Goal: Task Accomplishment & Management: Manage account settings

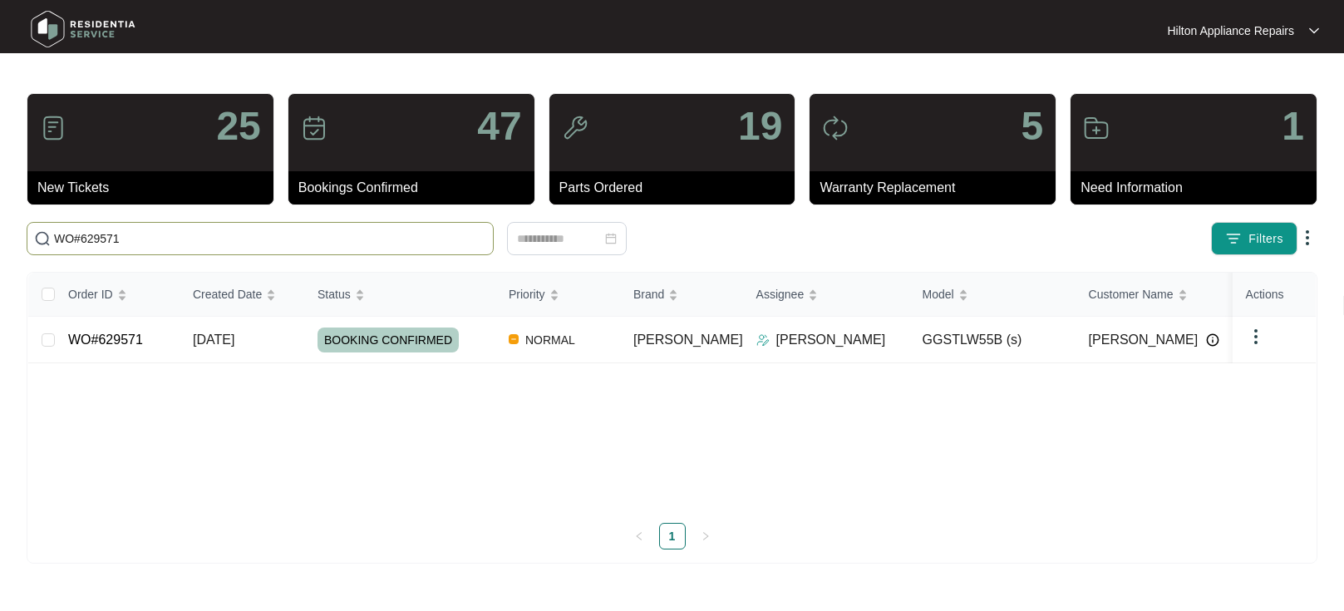
drag, startPoint x: 0, startPoint y: 0, endPoint x: 88, endPoint y: 231, distance: 247.2
click at [88, 231] on input "WO#629571" at bounding box center [270, 238] width 432 height 18
paste input "630520"
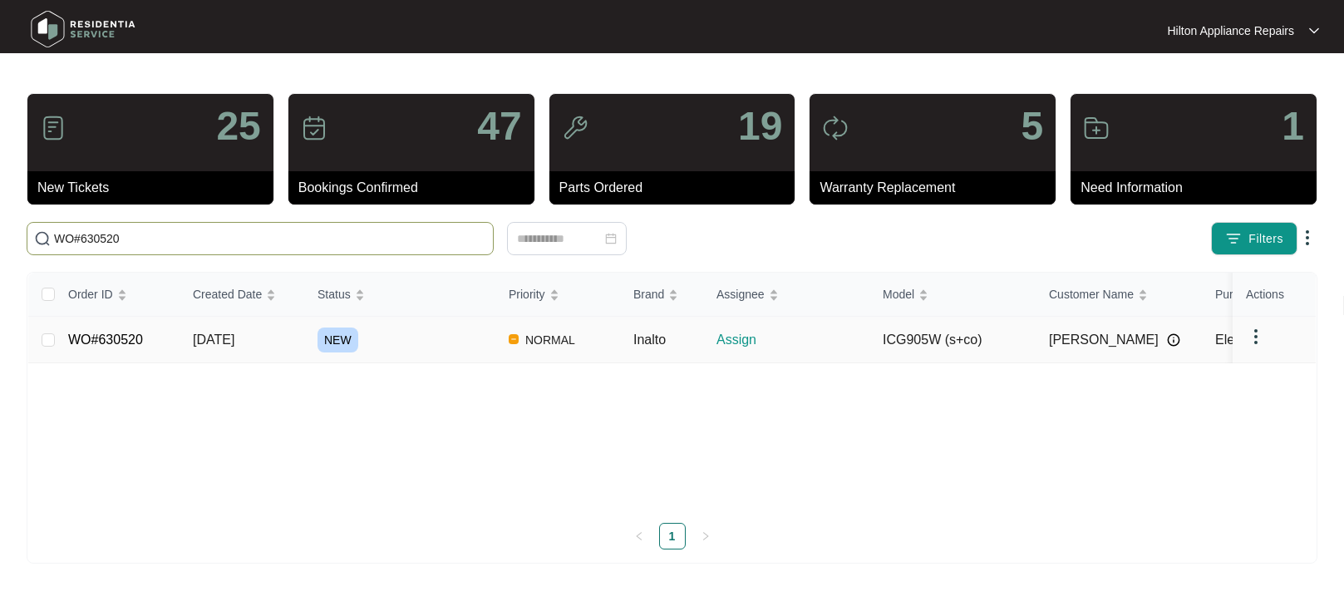
type input "WO#630520"
click at [211, 335] on span "[DATE]" at bounding box center [214, 339] width 42 height 14
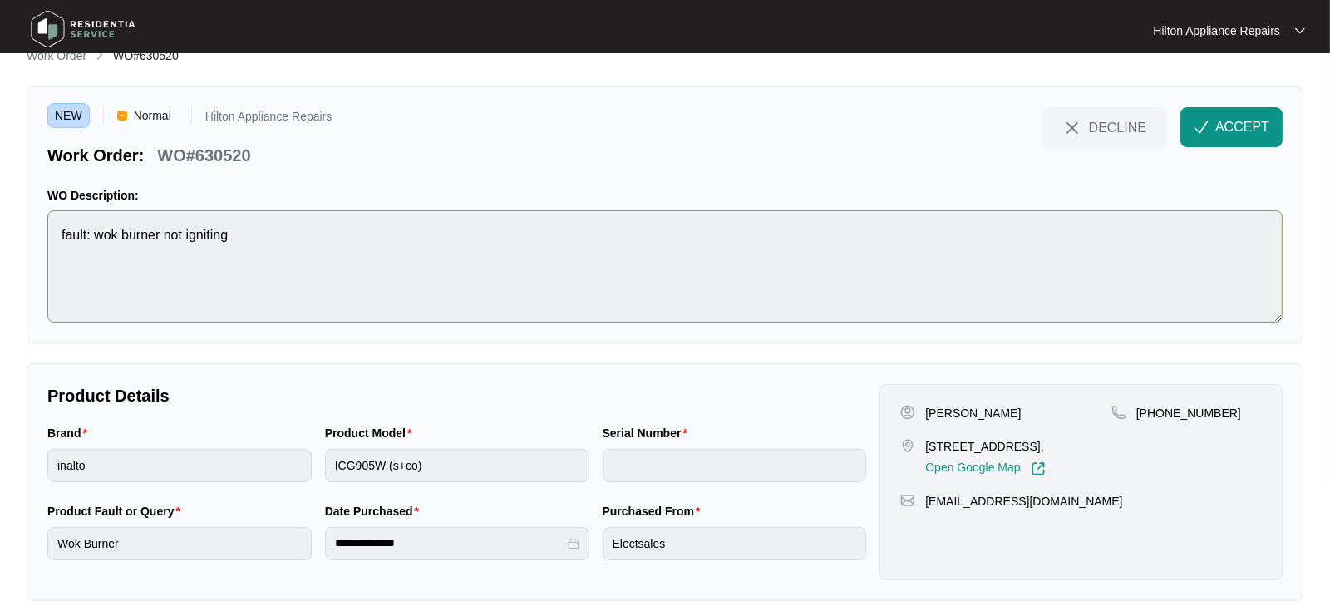
scroll to position [42, 0]
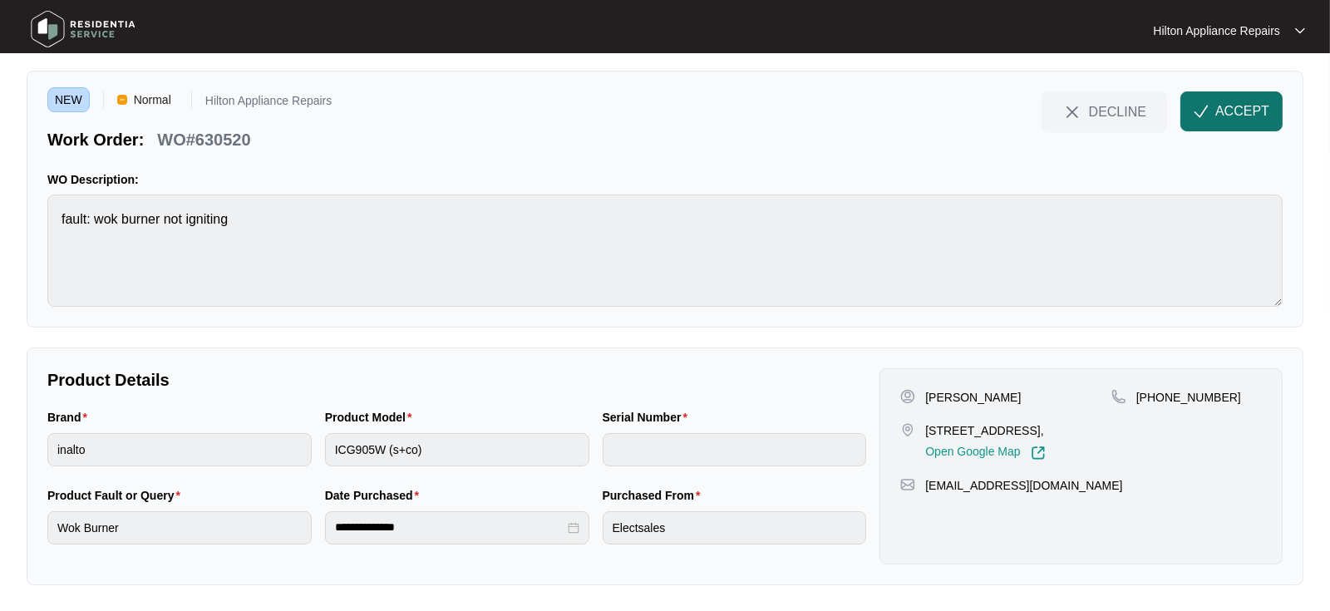
click at [1207, 109] on img "button" at bounding box center [1200, 111] width 15 height 15
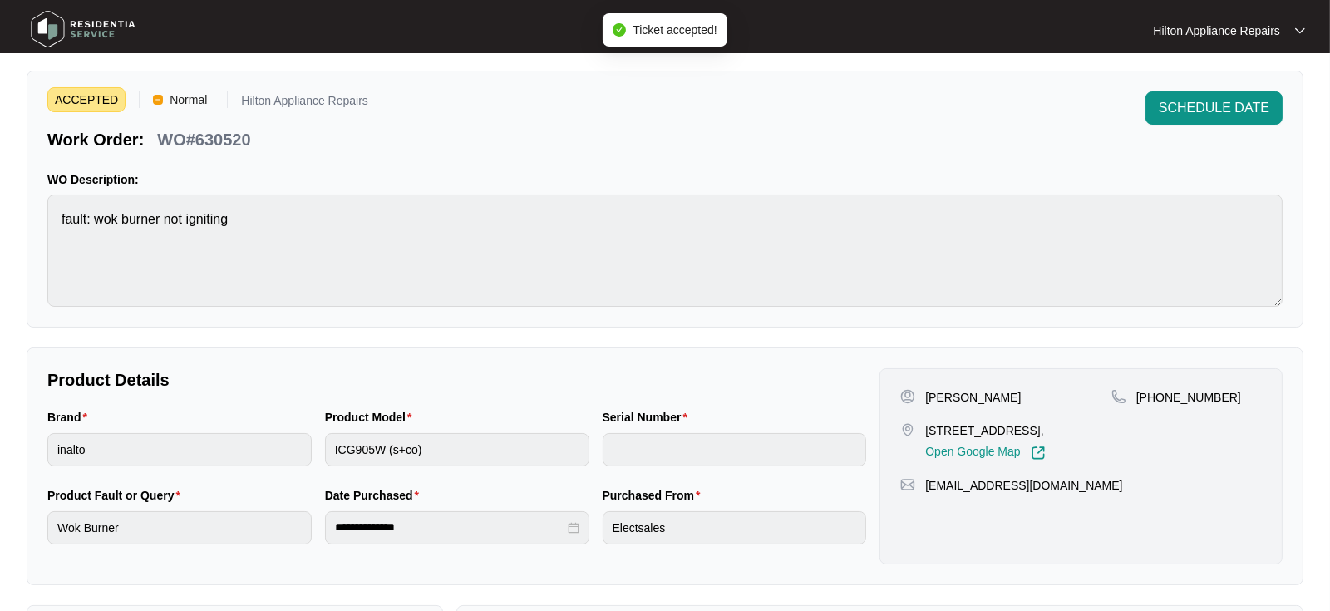
drag, startPoint x: 1095, startPoint y: 431, endPoint x: 926, endPoint y: 425, distance: 169.6
click at [926, 425] on p "[STREET_ADDRESS]," at bounding box center [985, 430] width 120 height 17
copy p "[STREET_ADDRESS]"
drag, startPoint x: 1212, startPoint y: 394, endPoint x: 1159, endPoint y: 386, distance: 53.7
click at [1155, 386] on div "[PERSON_NAME] Done [STREET_ADDRESS], Open Google Map [PHONE_NUMBER] [EMAIL_ADDR…" at bounding box center [1080, 466] width 403 height 196
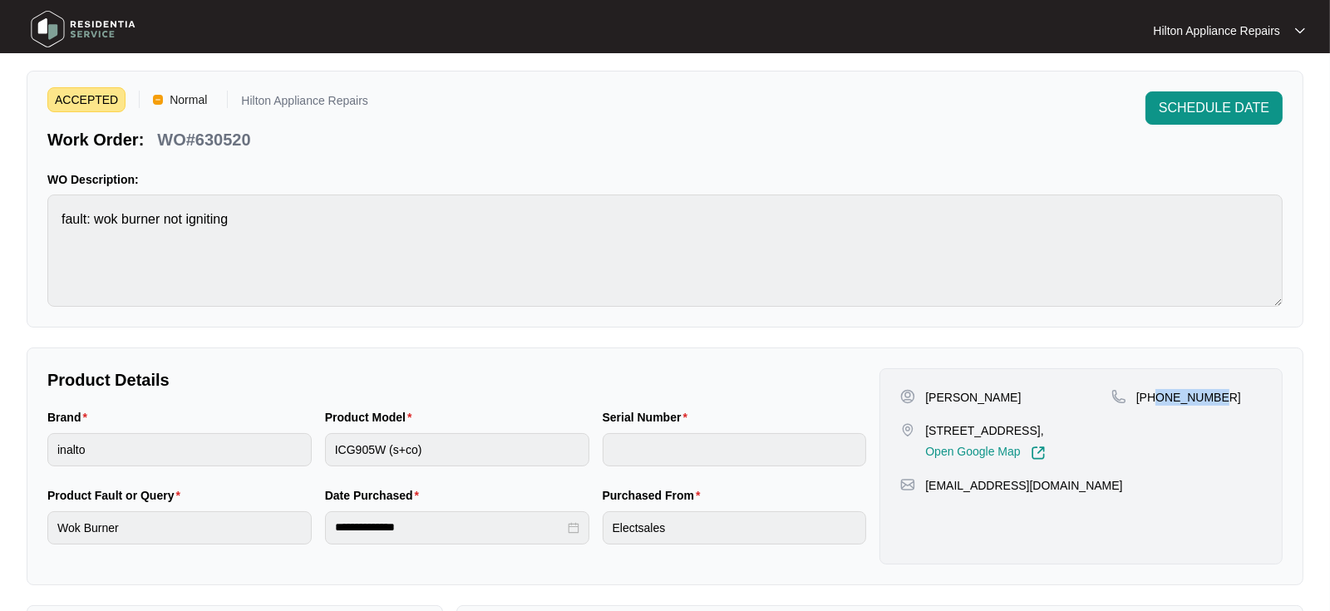
copy p "472555886"
click at [215, 437] on div "Brand inalto Product Model ICG905W (s+co) Serial Number" at bounding box center [457, 447] width 832 height 78
click at [229, 445] on div "Brand inalto Product Model ICG905W (s+co) Serial Number" at bounding box center [457, 447] width 832 height 78
drag, startPoint x: 201, startPoint y: 134, endPoint x: 160, endPoint y: 130, distance: 41.8
click at [160, 130] on div "Work Order: WO#630520" at bounding box center [207, 136] width 321 height 29
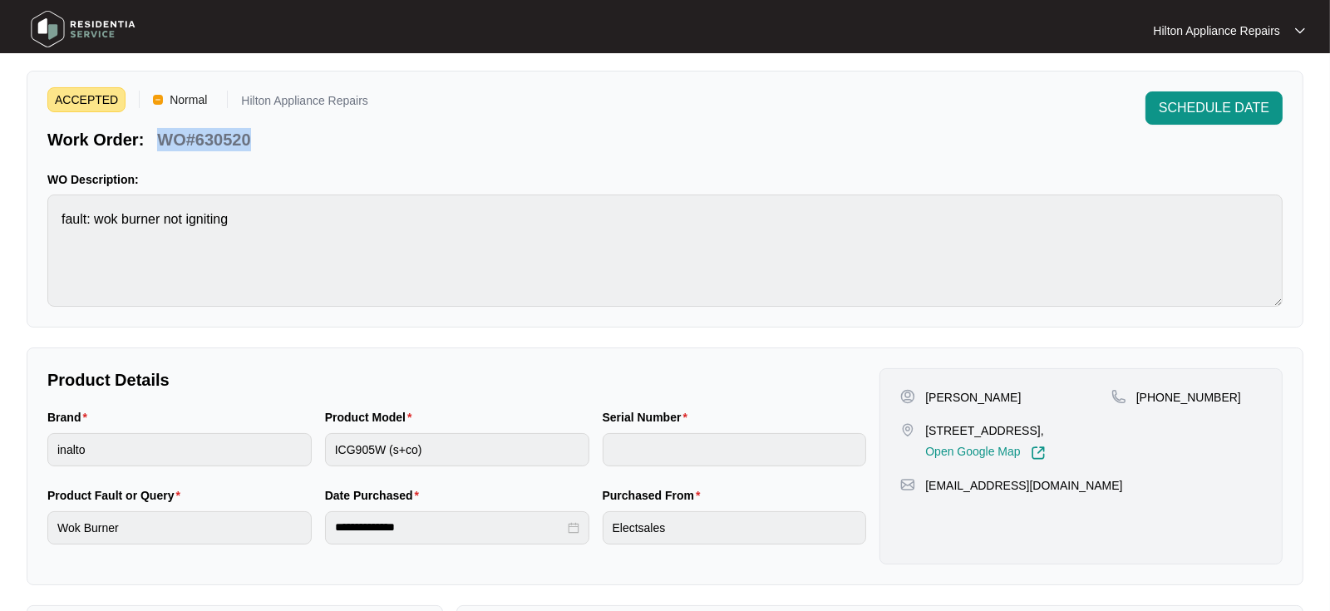
copy p "WO#630520"
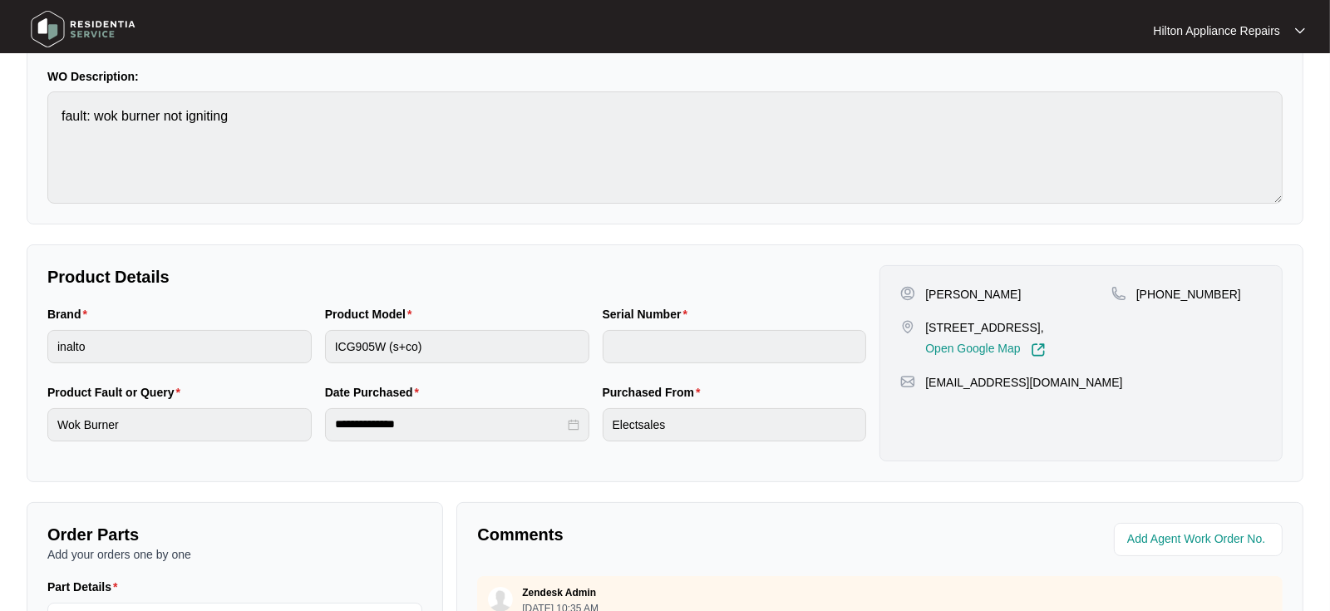
scroll to position [0, 0]
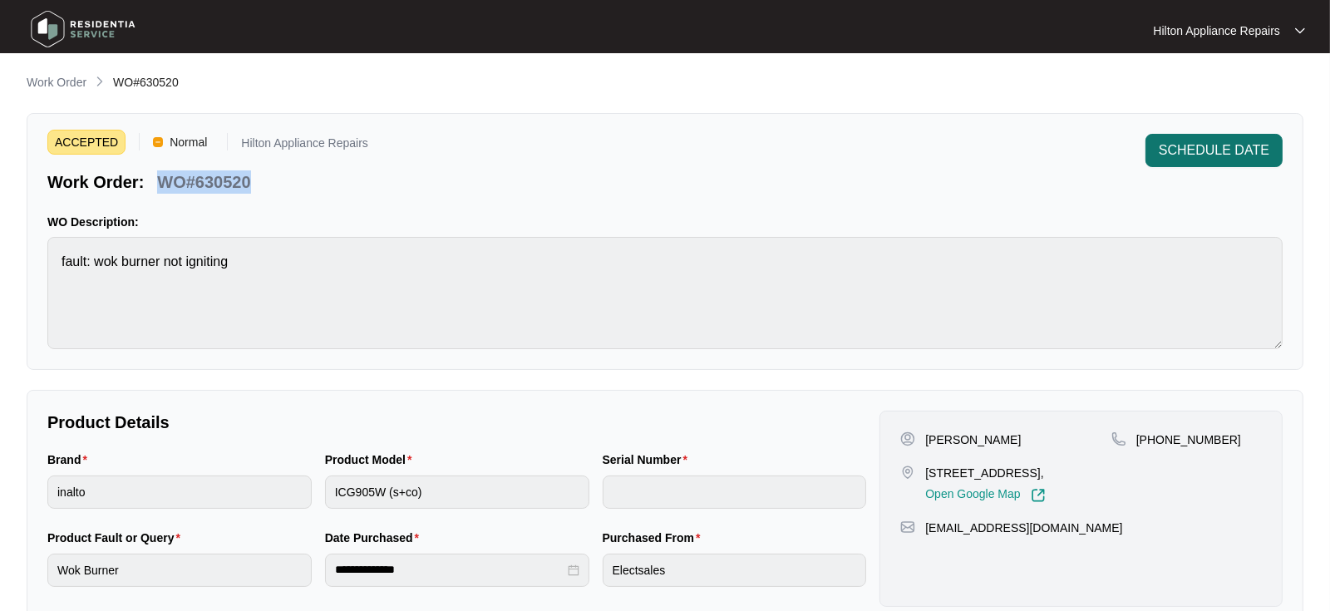
click at [1172, 146] on span "SCHEDULE DATE" at bounding box center [1213, 150] width 111 height 20
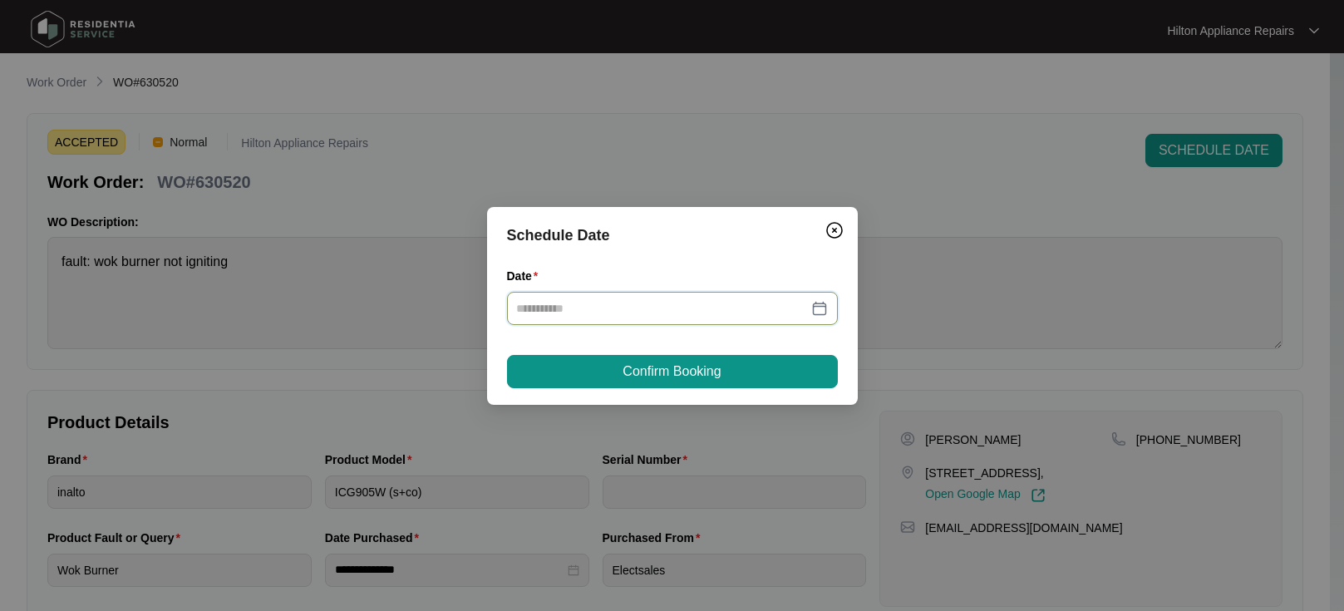
click at [571, 302] on input "Date" at bounding box center [662, 308] width 291 height 18
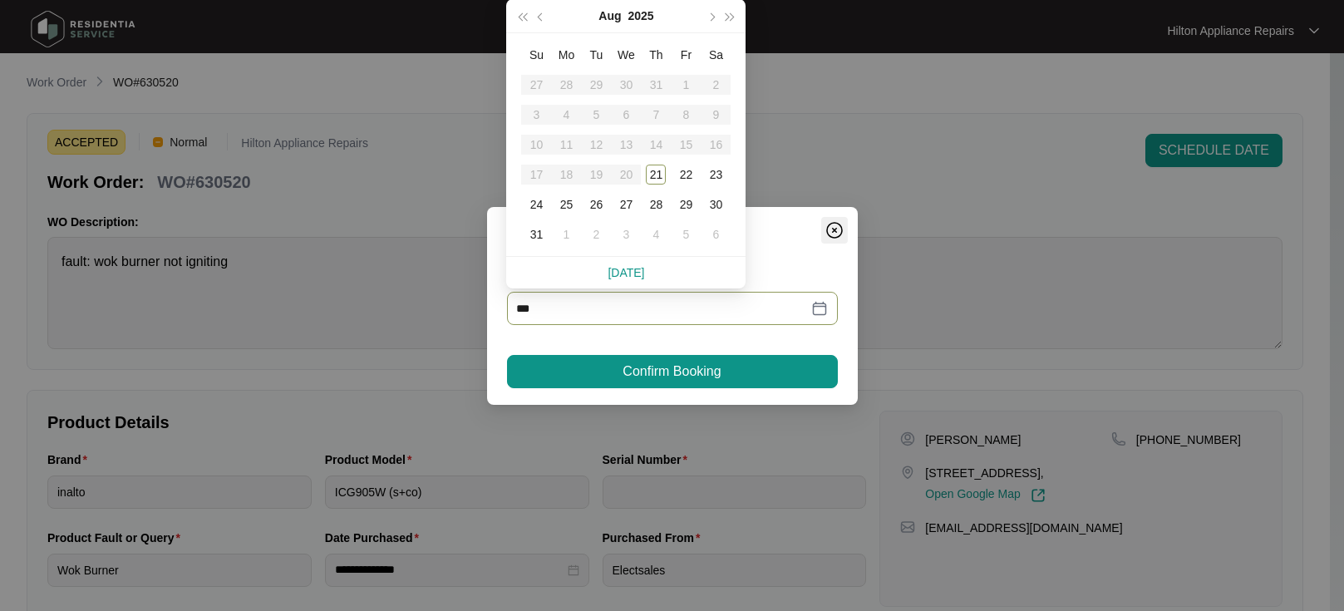
type input "***"
click at [831, 222] on img "Close" at bounding box center [834, 230] width 20 height 20
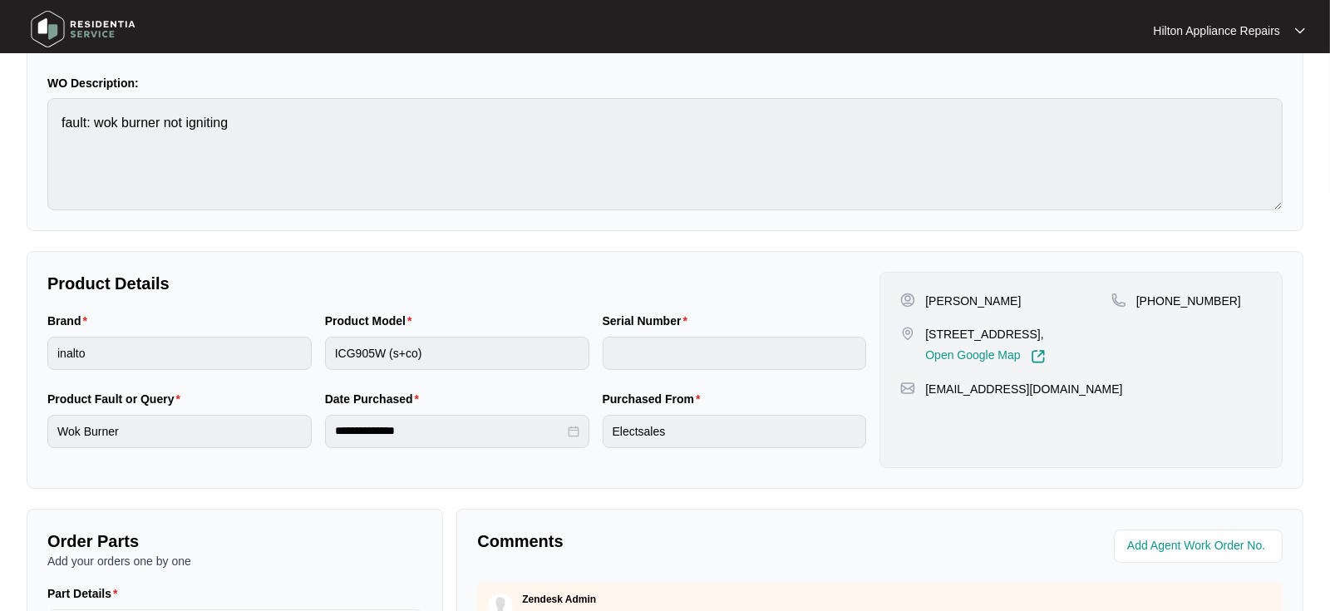
scroll to position [369, 0]
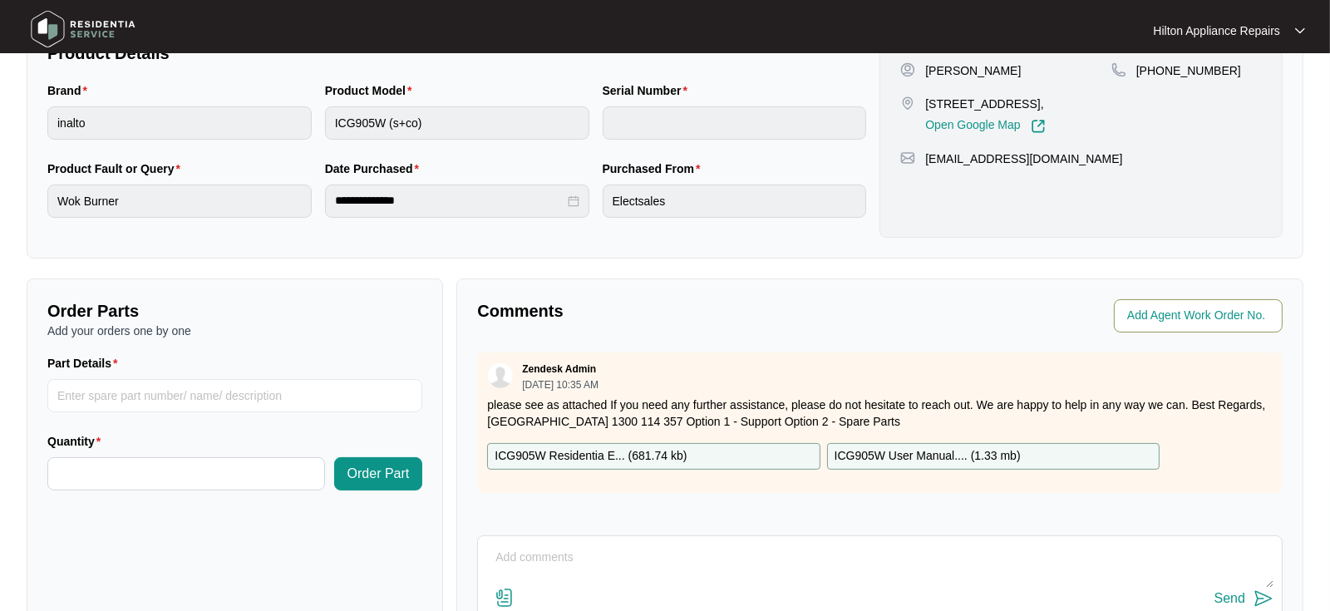
click at [1180, 314] on input "string" at bounding box center [1199, 316] width 145 height 20
type input "41626"
click at [854, 323] on div "Comments" at bounding box center [674, 315] width 409 height 33
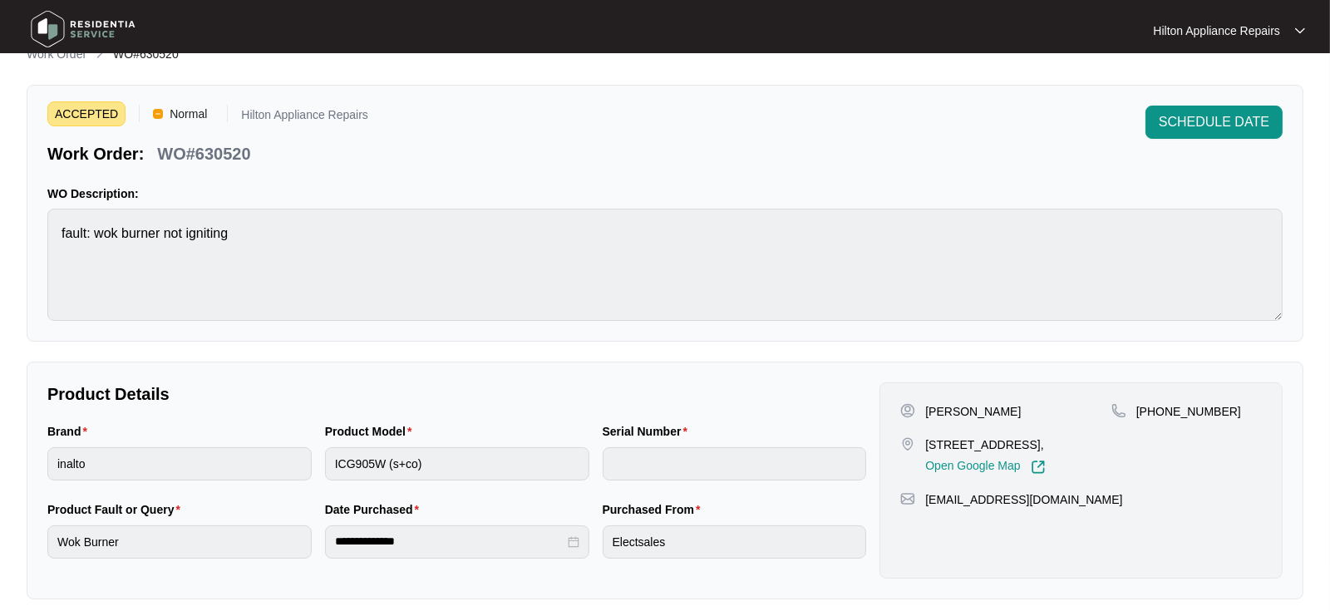
scroll to position [0, 0]
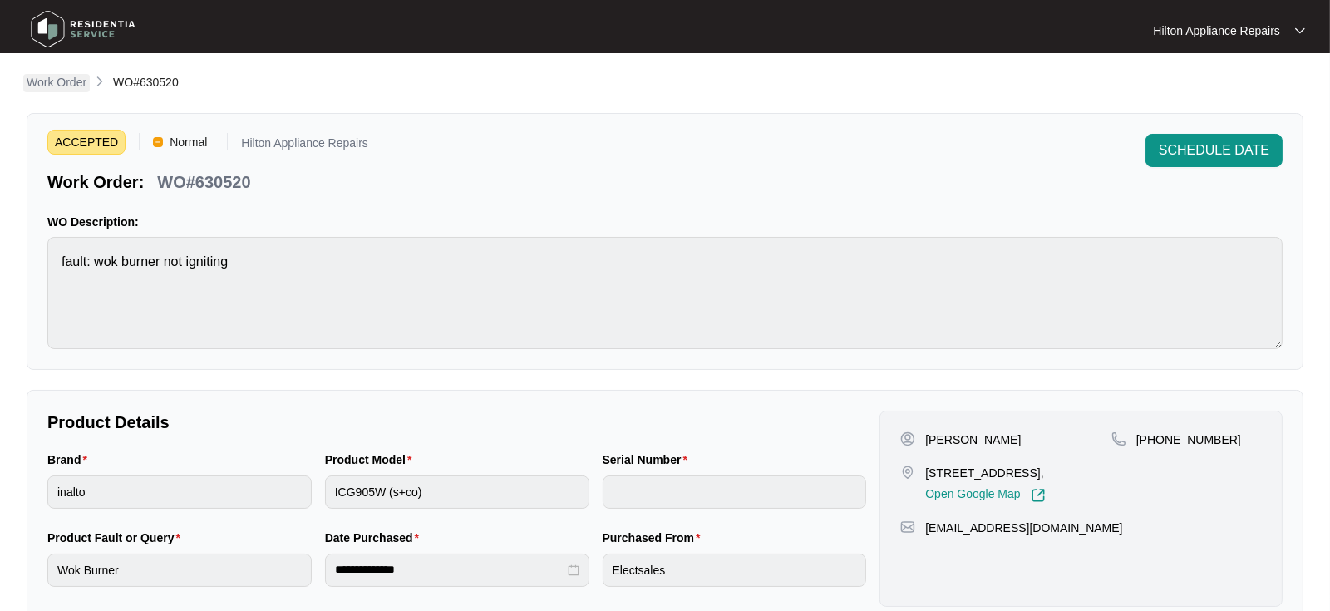
click at [39, 90] on p "Work Order" at bounding box center [57, 82] width 60 height 17
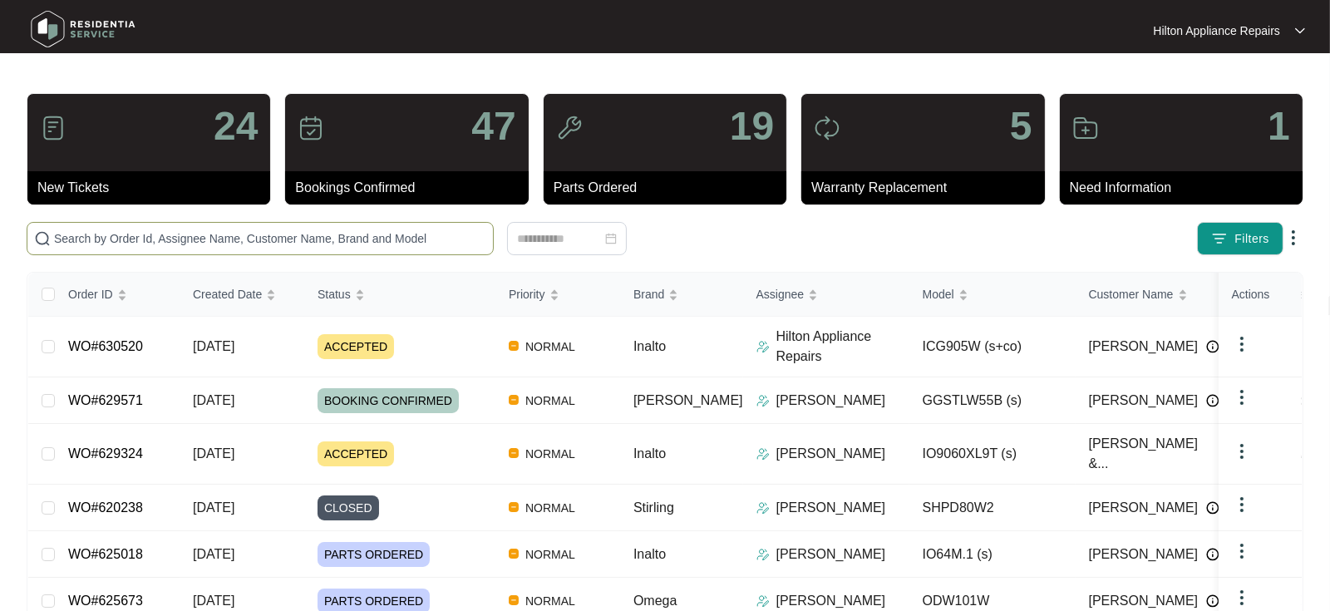
click at [89, 229] on input "text" at bounding box center [270, 238] width 432 height 18
paste input "617736"
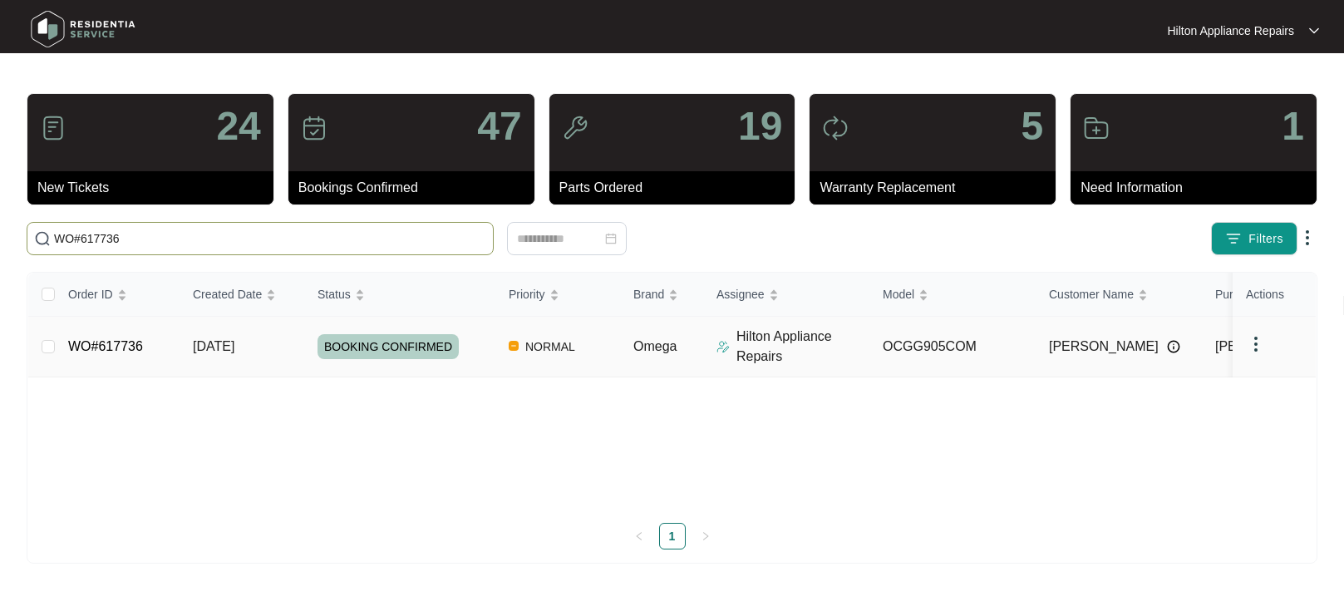
type input "WO#617736"
click at [220, 342] on span "[DATE]" at bounding box center [214, 346] width 42 height 14
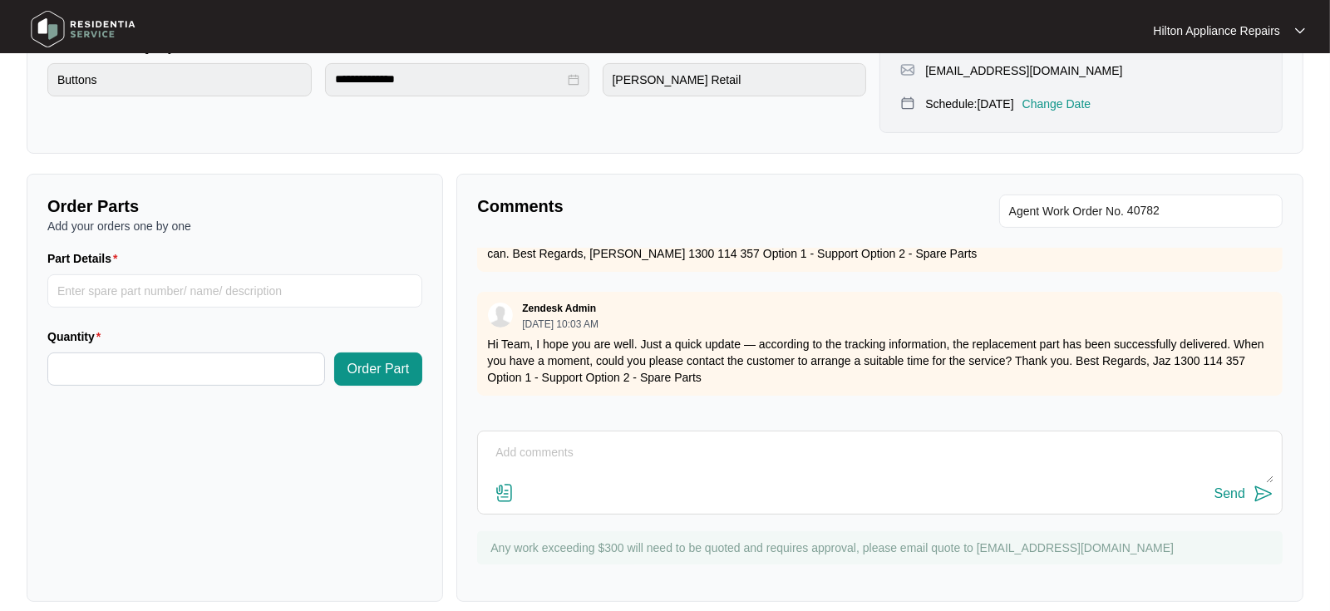
scroll to position [461, 0]
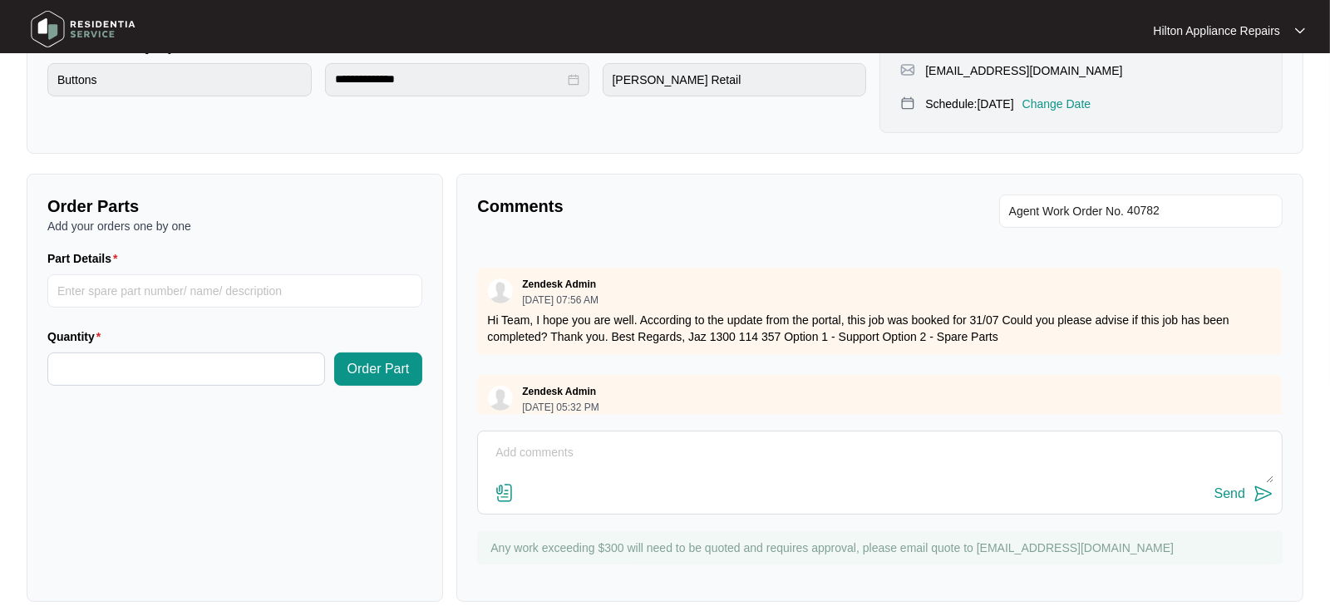
click at [599, 441] on textarea at bounding box center [879, 461] width 787 height 43
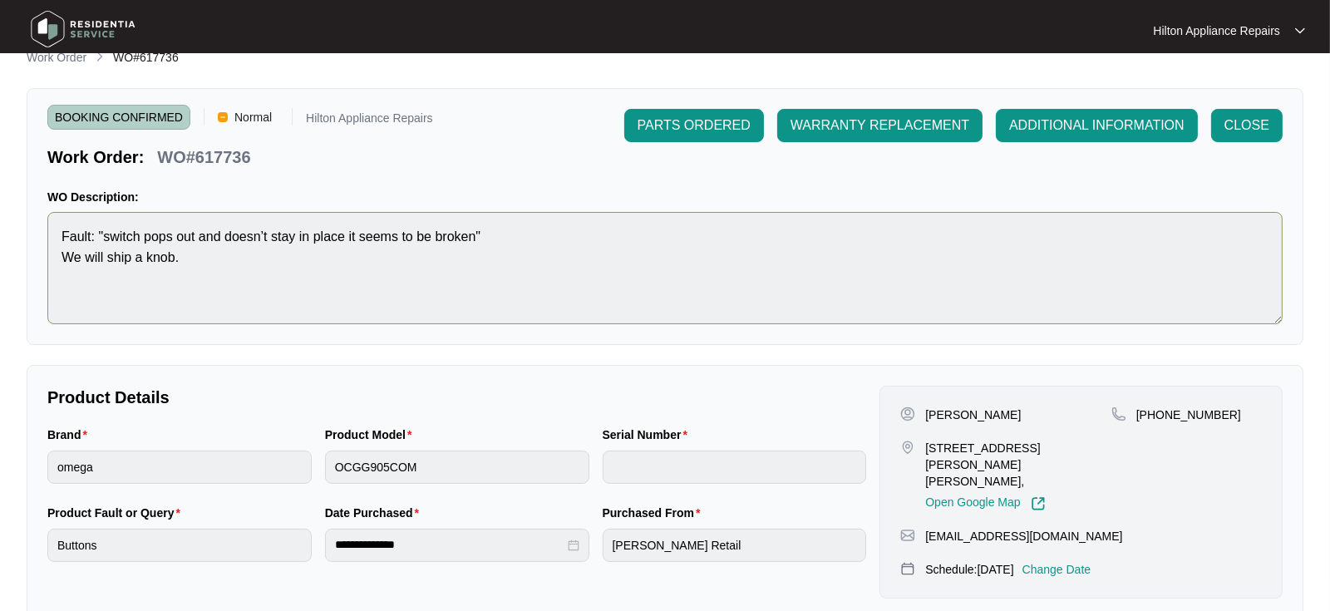
scroll to position [0, 0]
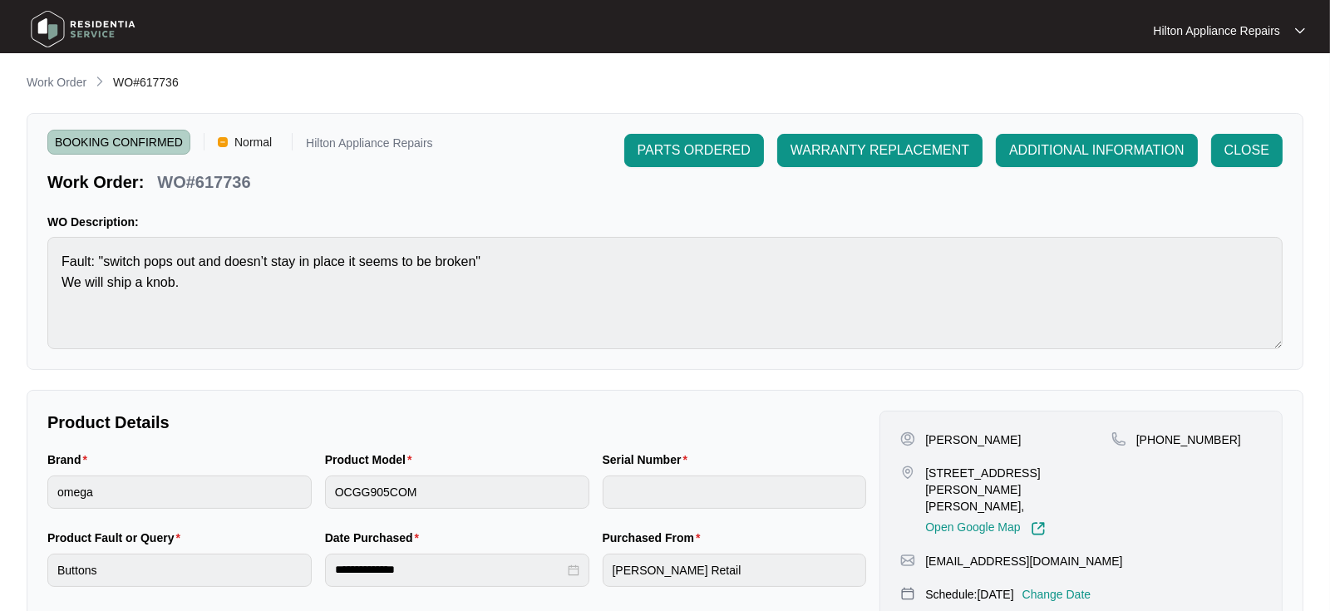
type textarea "Ga tech confirmed job has been completed"
drag, startPoint x: 257, startPoint y: 181, endPoint x: 159, endPoint y: 185, distance: 98.1
click at [159, 185] on div "Work Order: WO#617736" at bounding box center [240, 179] width 386 height 29
copy p "WO#617736"
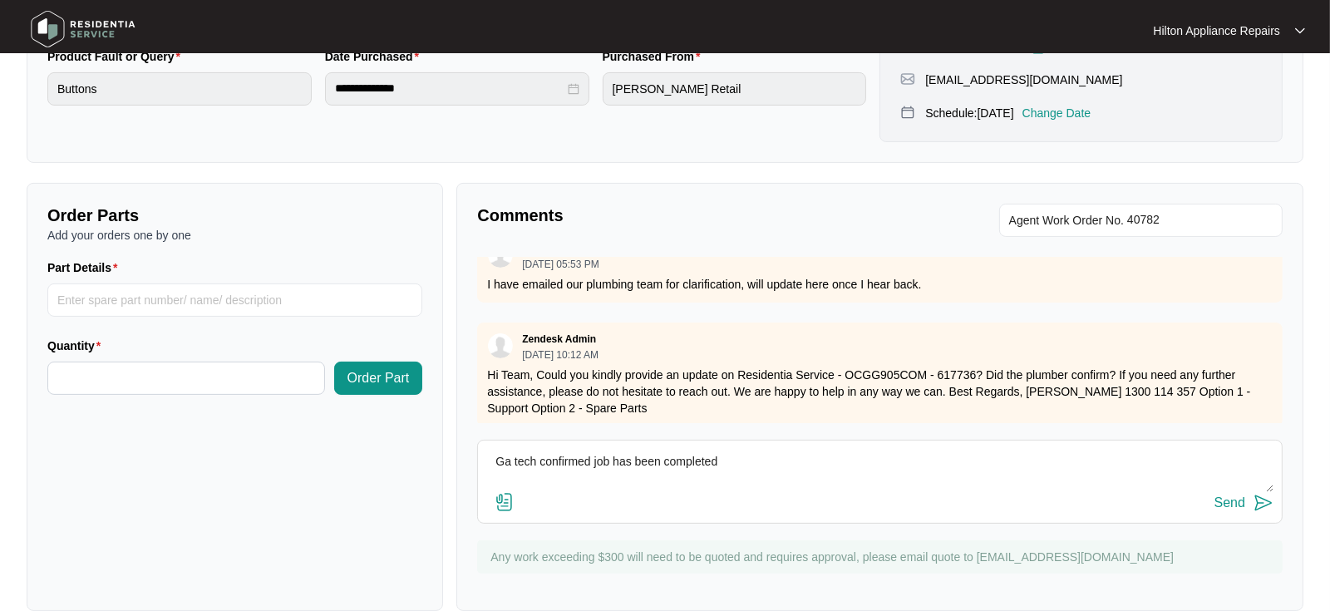
scroll to position [490, 0]
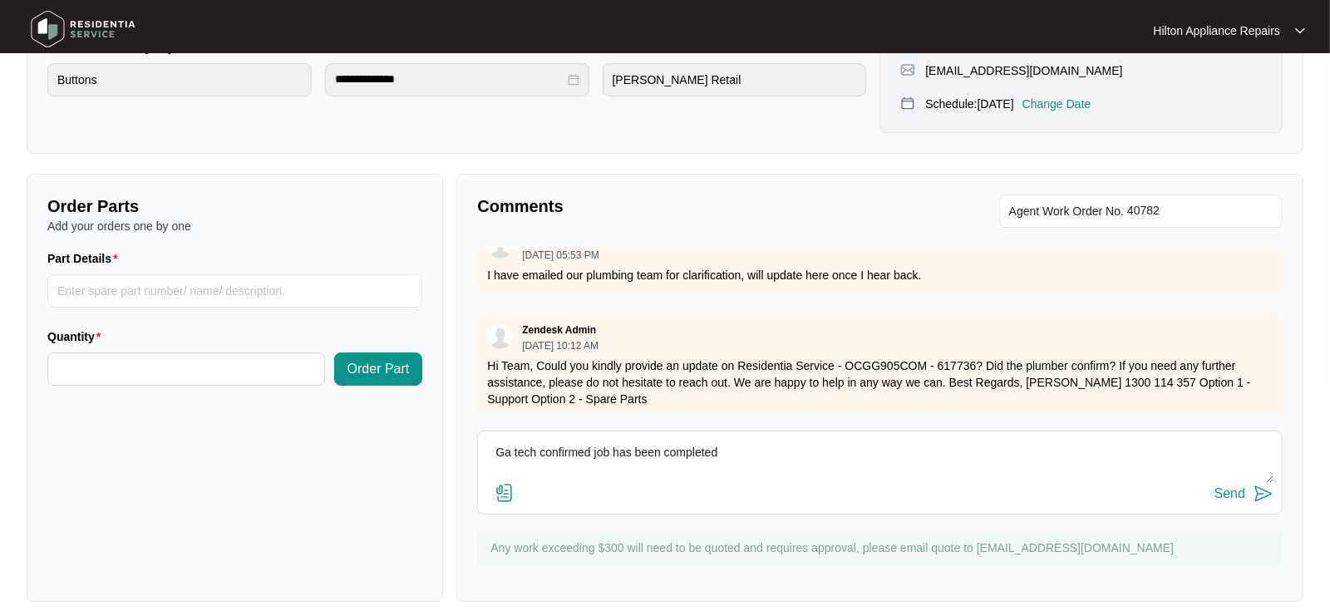
click at [1218, 486] on div "Send" at bounding box center [1229, 493] width 31 height 15
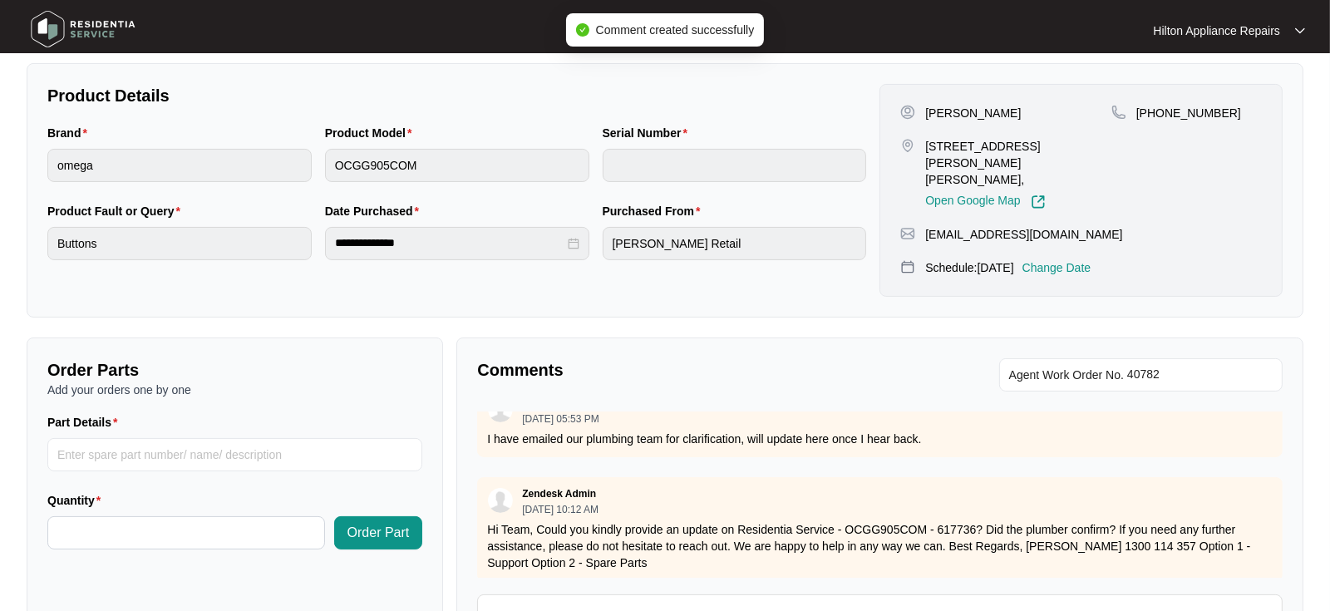
scroll to position [0, 0]
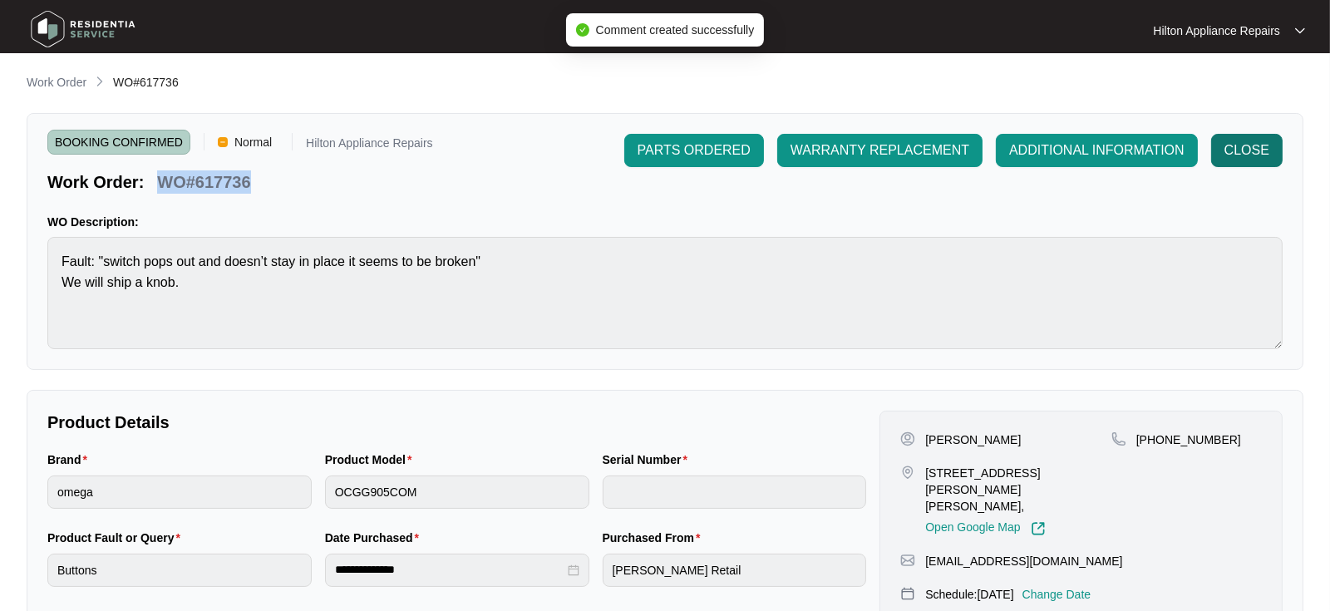
click at [1236, 148] on span "CLOSE" at bounding box center [1246, 150] width 45 height 20
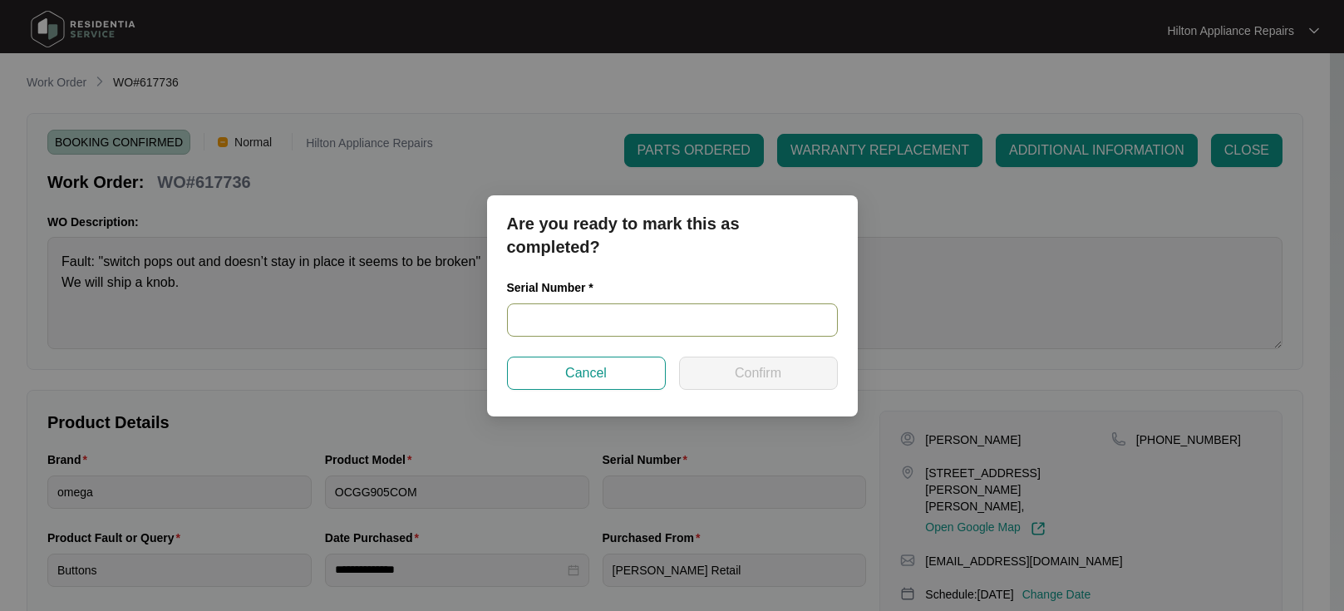
click at [548, 322] on input "text" at bounding box center [672, 319] width 331 height 33
type input "23311450"
click at [725, 376] on button "Confirm" at bounding box center [758, 372] width 159 height 33
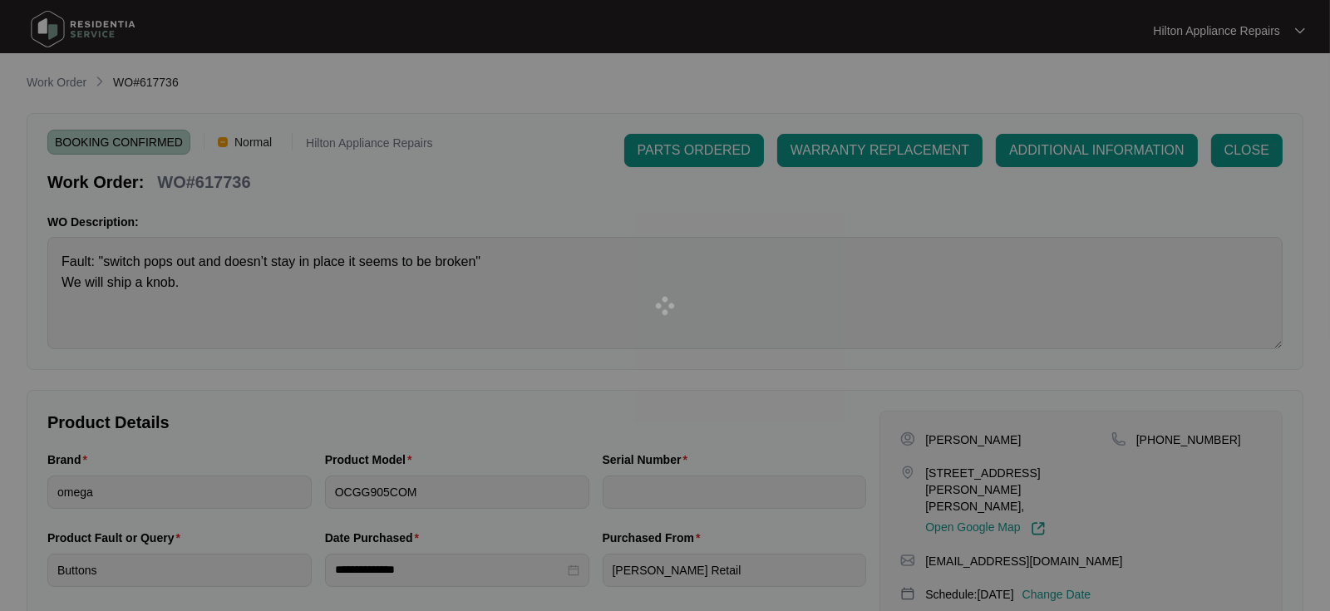
type input "23311450"
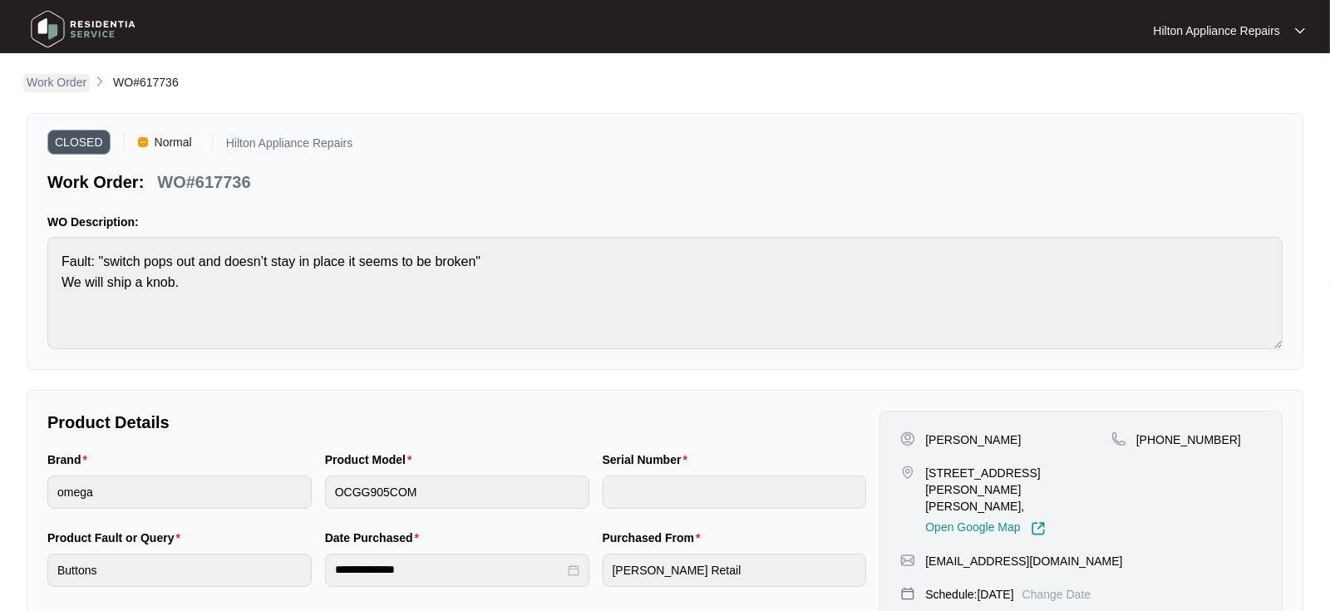
click at [55, 81] on p "Work Order" at bounding box center [57, 82] width 60 height 17
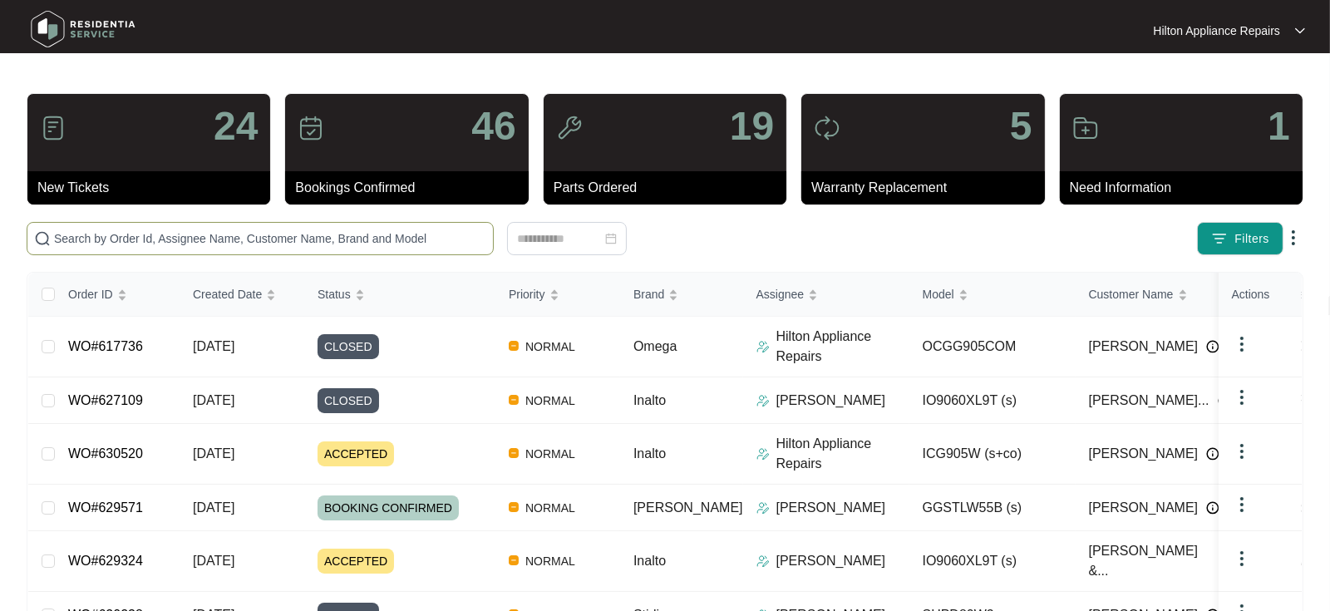
click at [102, 238] on input "text" at bounding box center [270, 238] width 432 height 18
paste input "625446)"
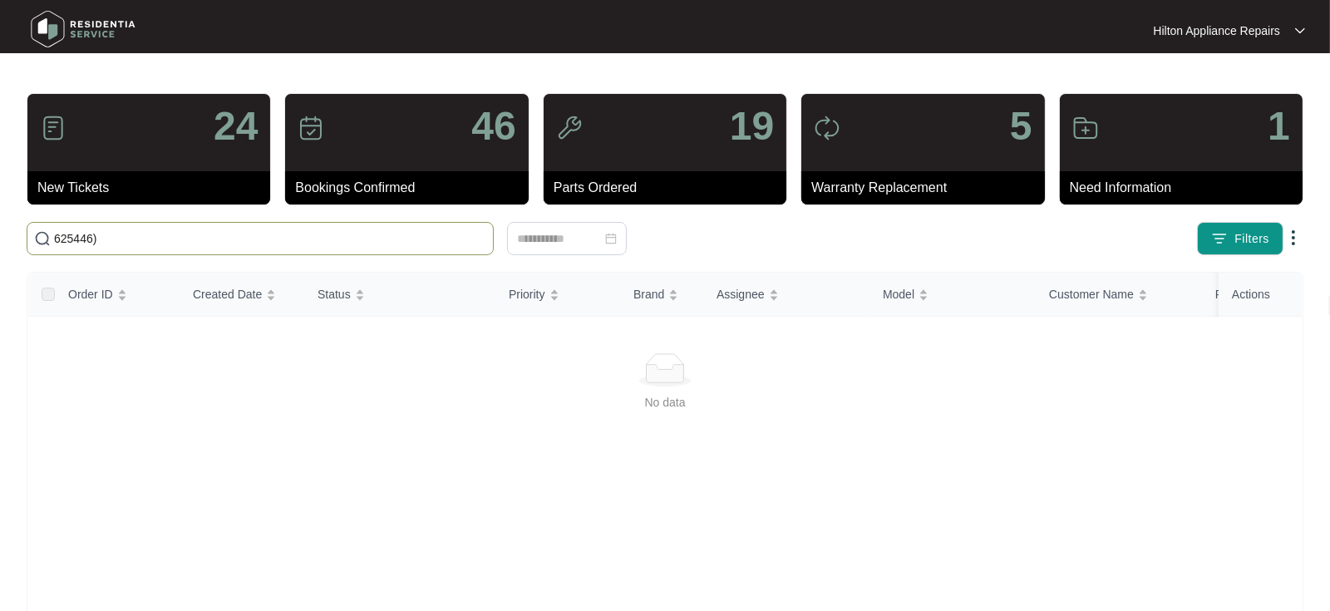
drag, startPoint x: 130, startPoint y: 236, endPoint x: 10, endPoint y: 234, distance: 119.7
click at [15, 235] on main "24 New Tickets 46 Bookings Confirmed 19 Parts Ordered 5 Warranty Replacement 1 …" at bounding box center [665, 391] width 1330 height 782
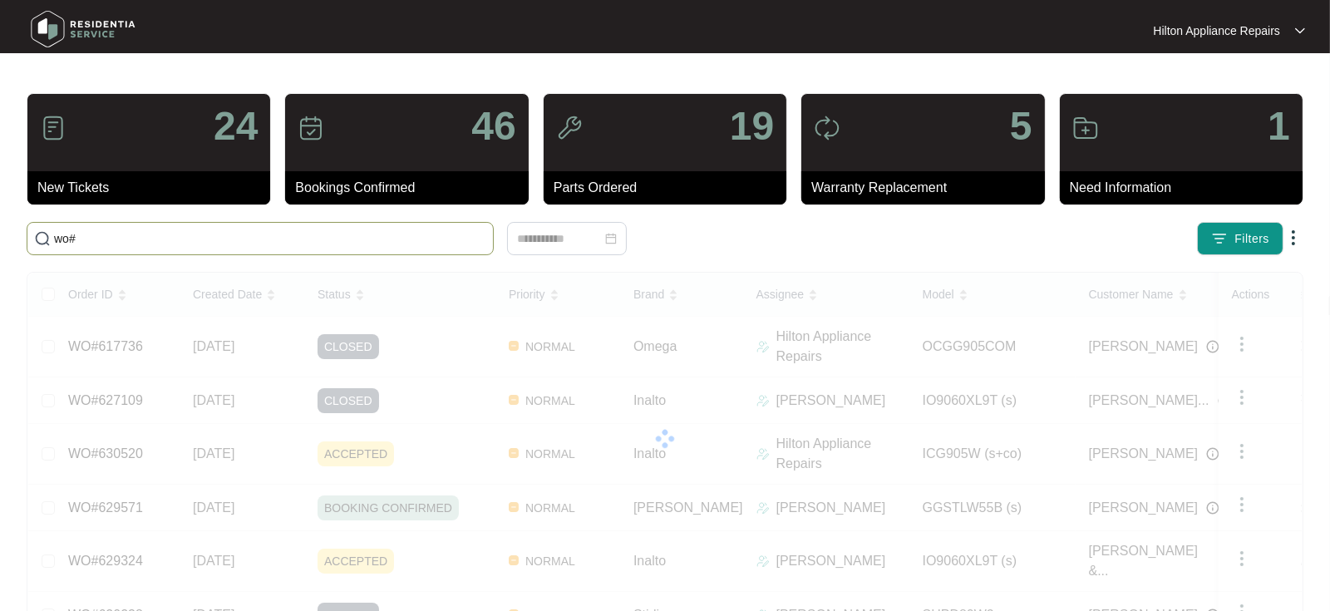
paste input "625446)"
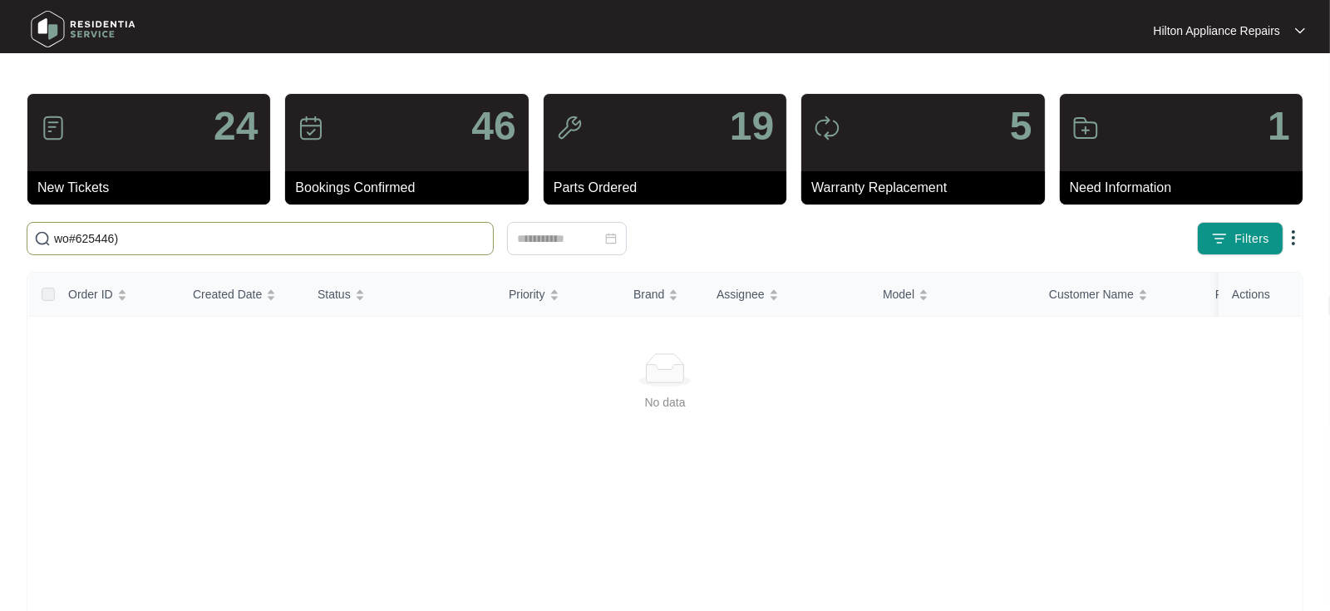
click at [75, 238] on input "wo#625446)" at bounding box center [270, 238] width 432 height 18
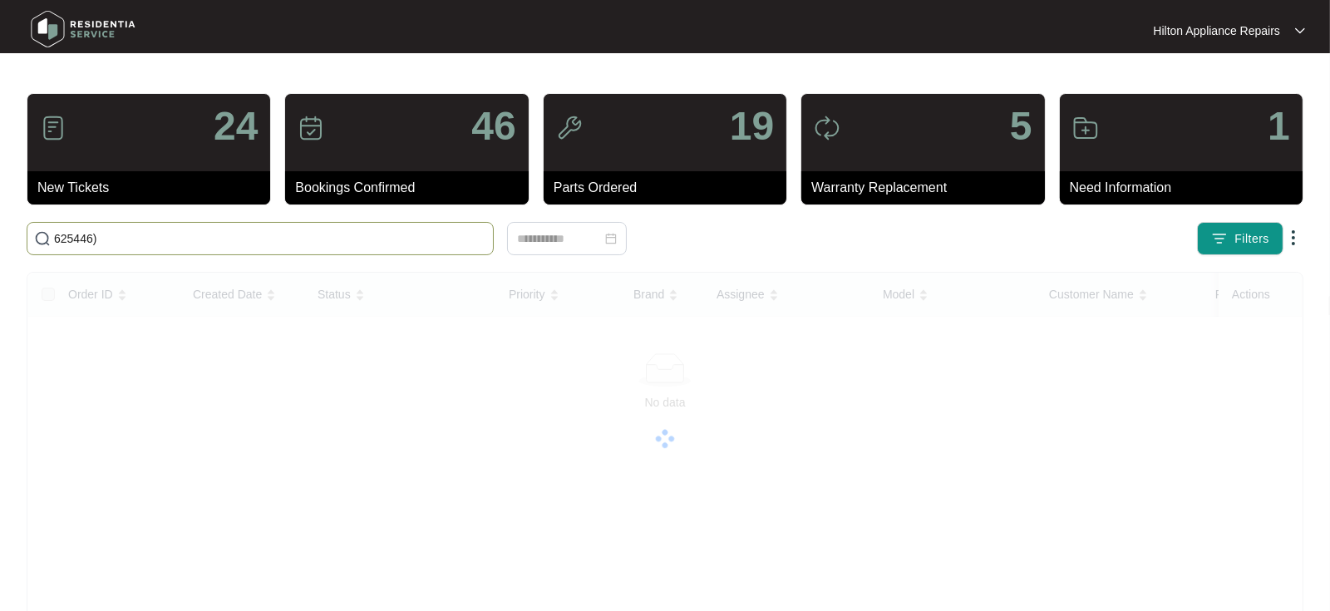
click at [110, 235] on input "625446)" at bounding box center [270, 238] width 432 height 18
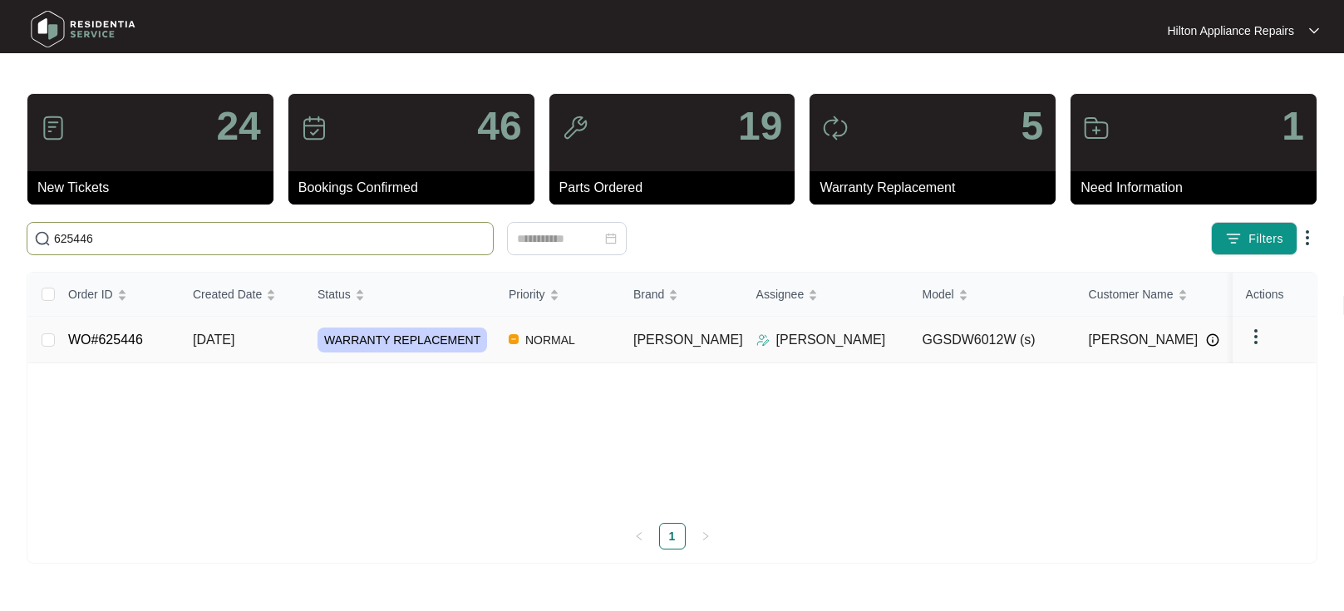
type input "625446"
click at [224, 335] on span "[DATE]" at bounding box center [214, 339] width 42 height 14
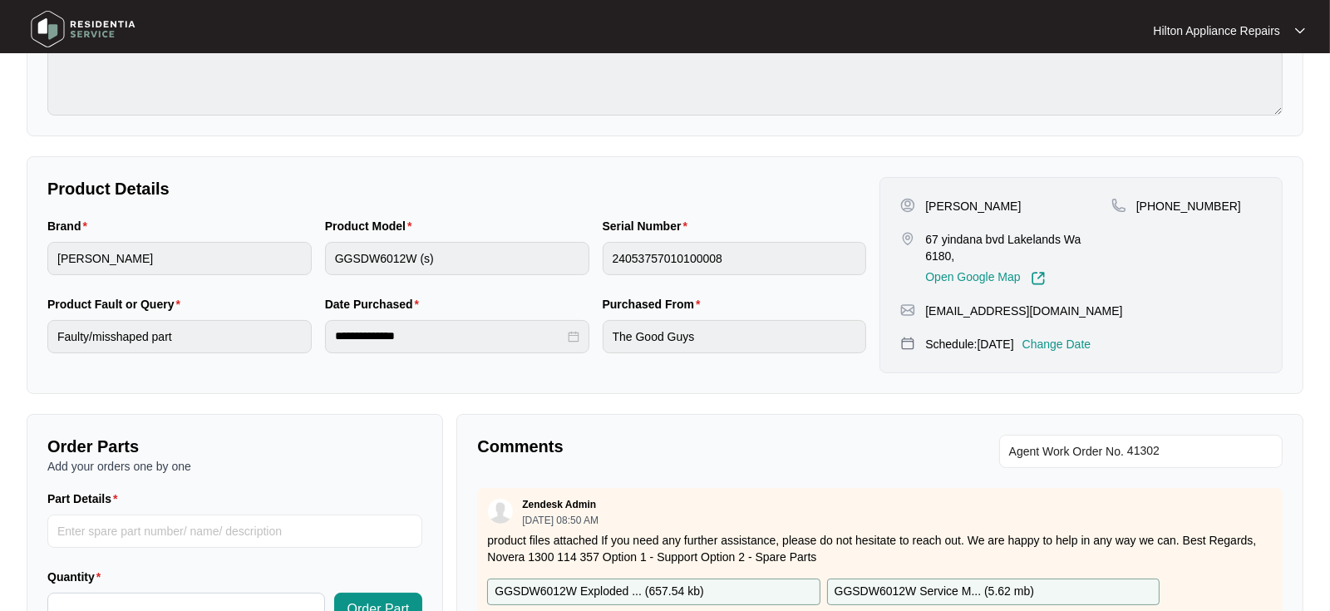
scroll to position [277, 0]
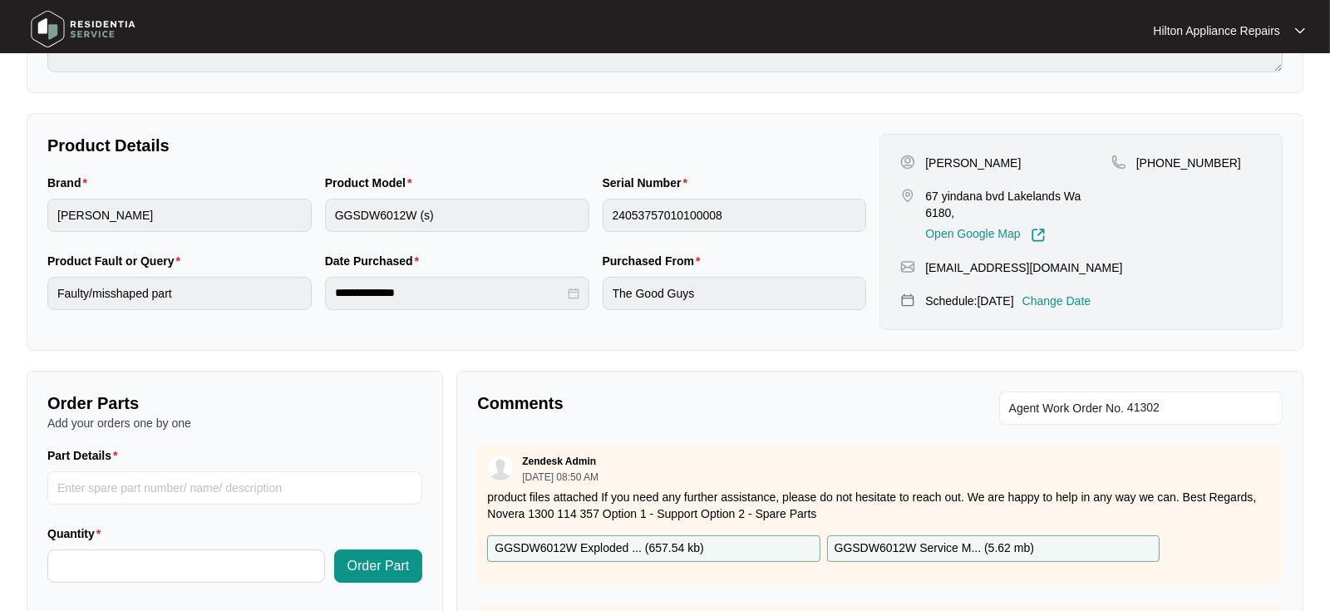
click at [1084, 294] on p "Change Date" at bounding box center [1056, 301] width 69 height 17
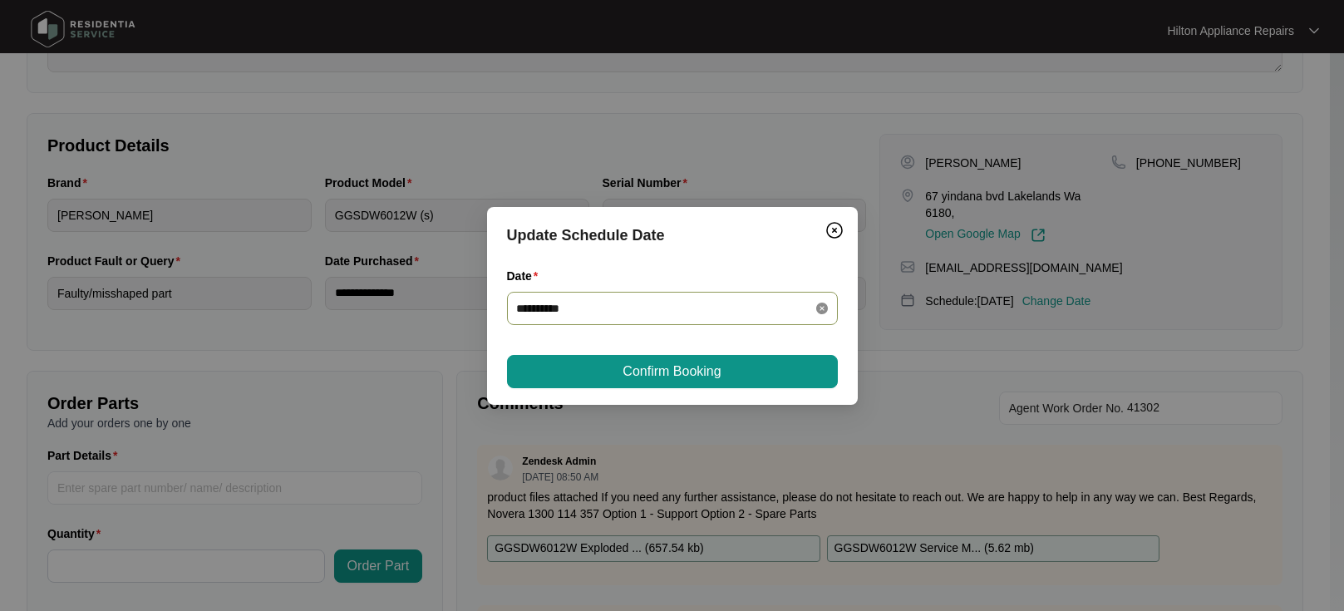
click at [816, 307] on icon "close-circle" at bounding box center [822, 308] width 12 height 12
click at [818, 307] on div at bounding box center [672, 308] width 311 height 18
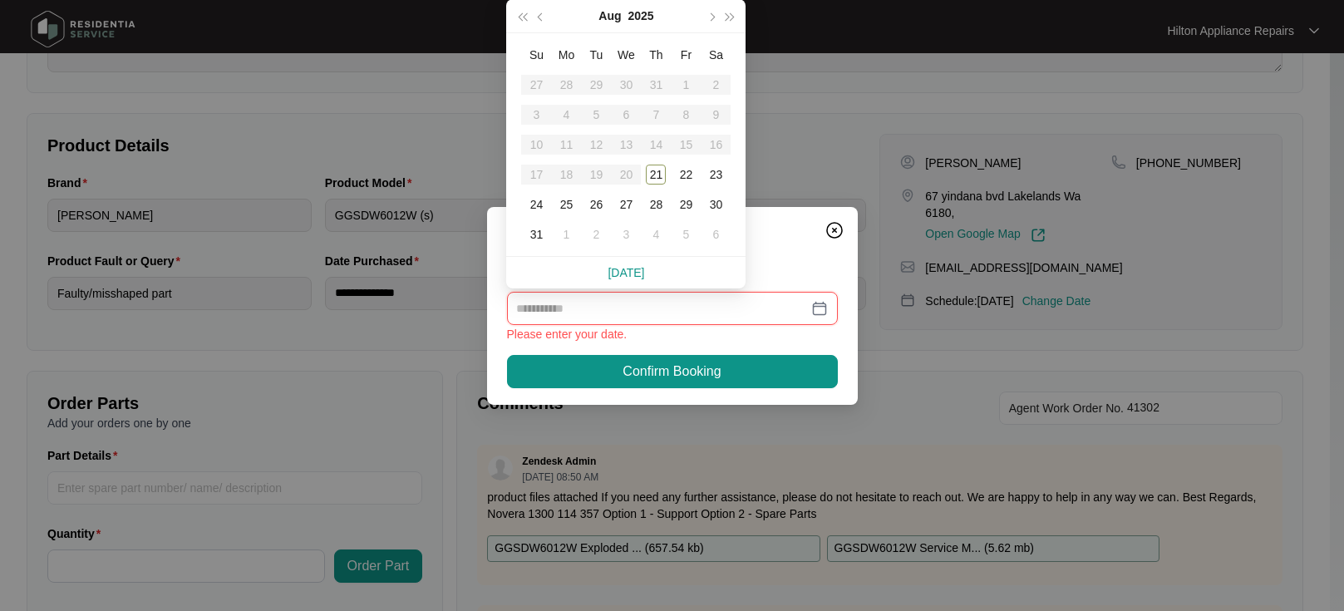
type input "**********"
click at [598, 206] on div "26" at bounding box center [596, 204] width 20 height 20
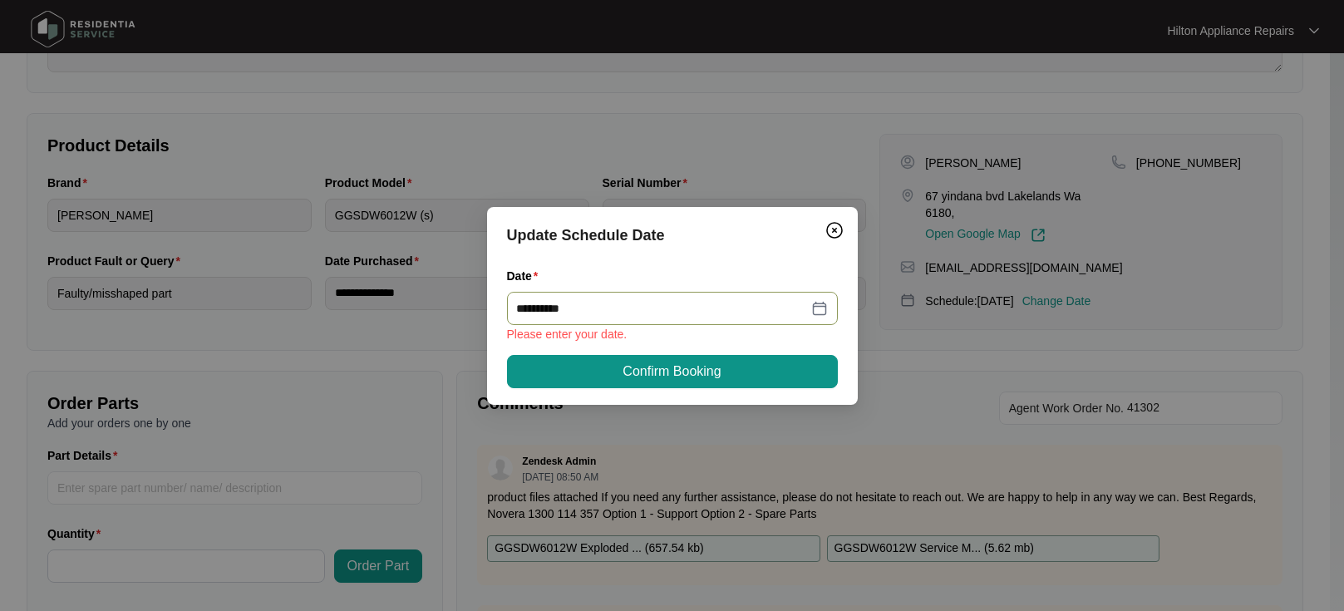
type input "**********"
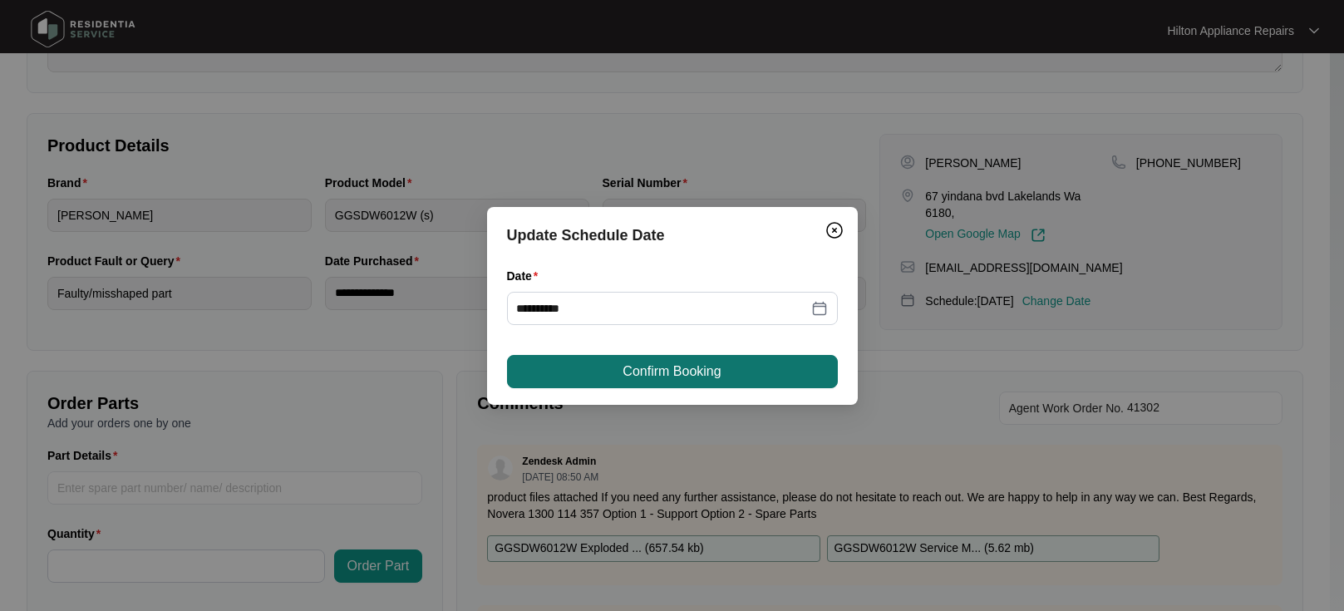
click at [622, 373] on span "Confirm Booking" at bounding box center [671, 371] width 98 height 20
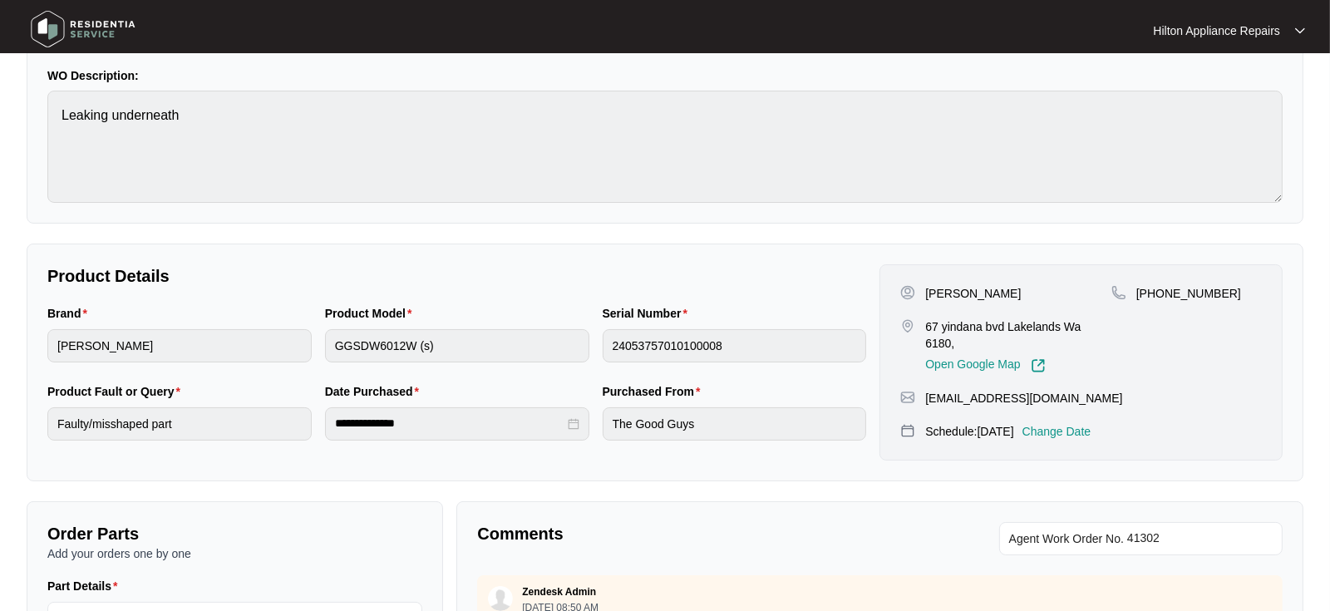
scroll to position [0, 0]
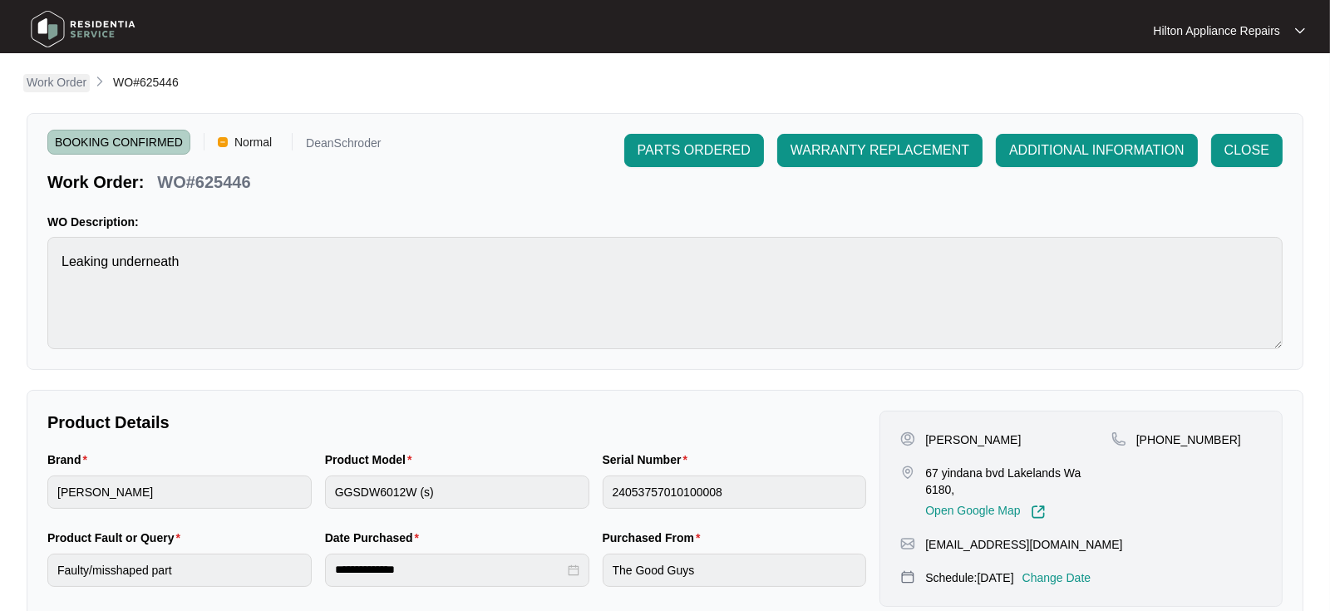
click at [44, 81] on p "Work Order" at bounding box center [57, 82] width 60 height 17
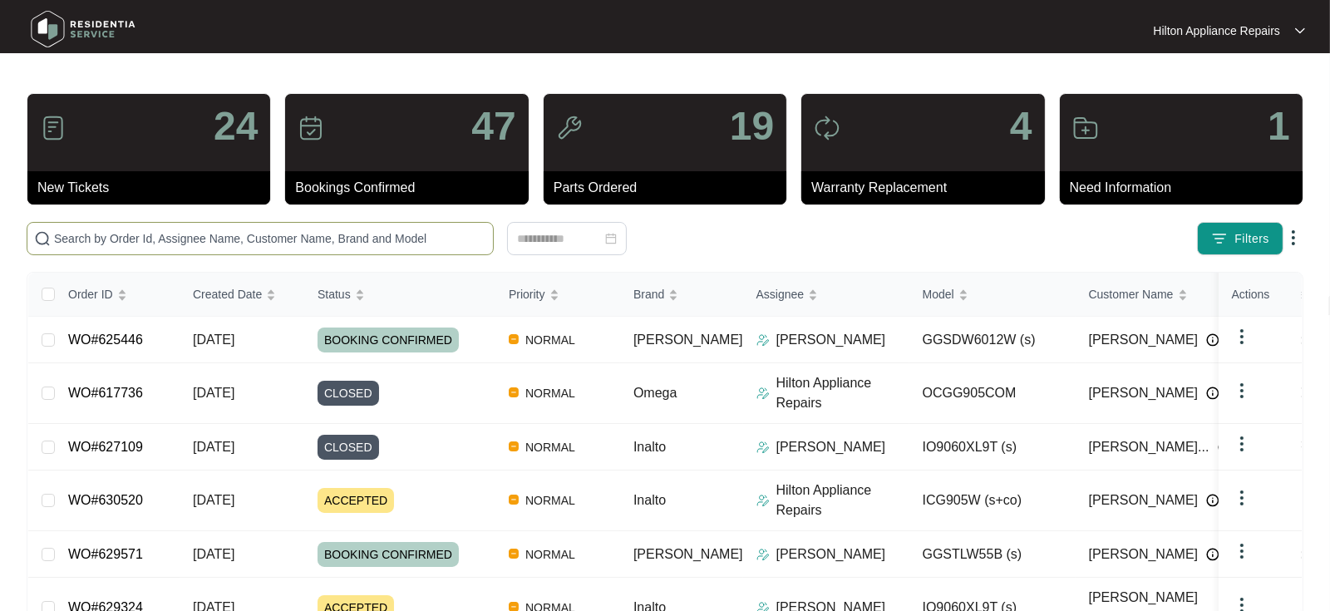
click at [92, 239] on input "text" at bounding box center [270, 238] width 432 height 18
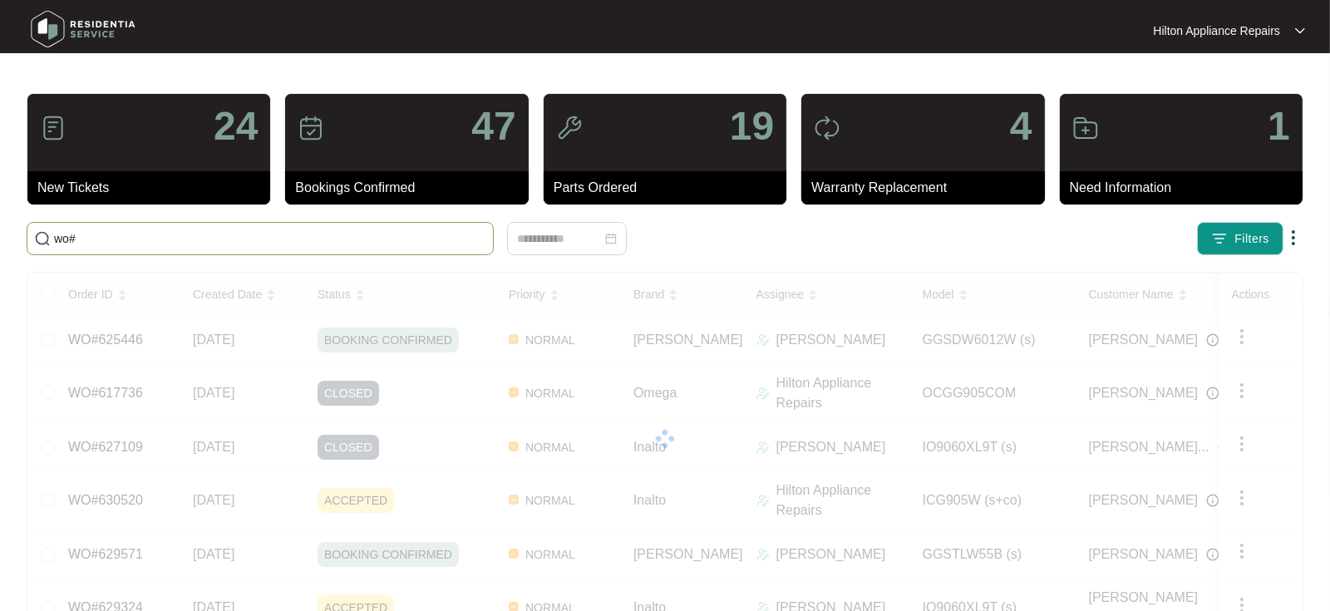
paste input "630425)"
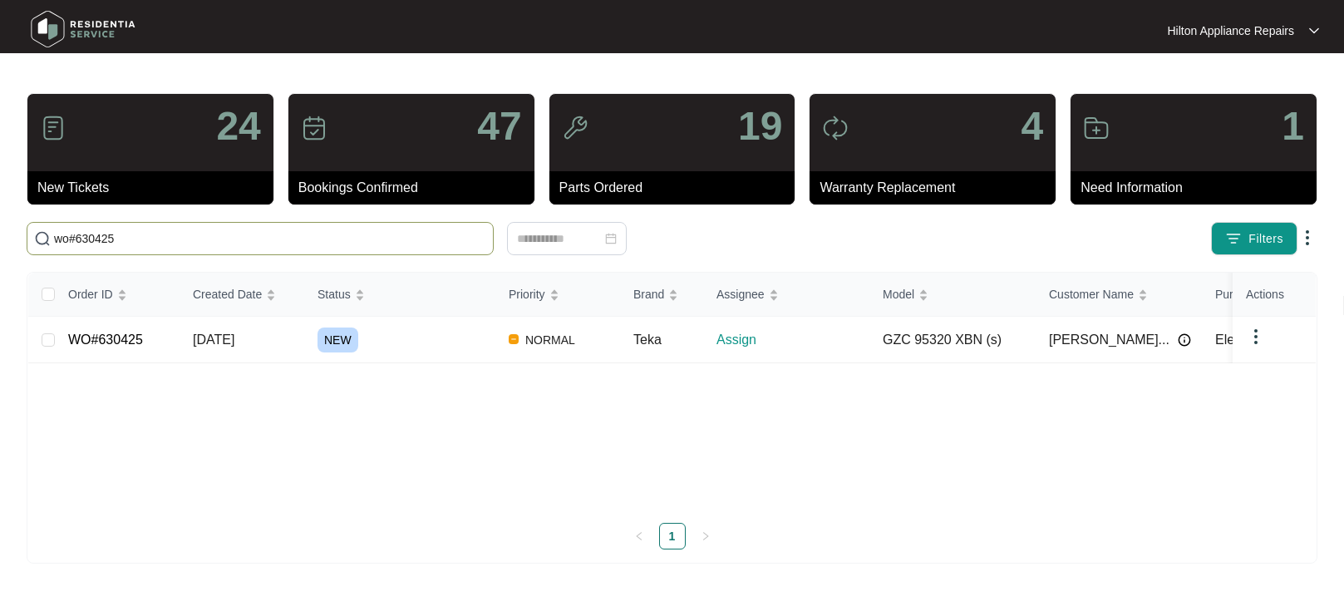
type input "wo#630425"
click at [221, 342] on span "[DATE]" at bounding box center [214, 339] width 42 height 14
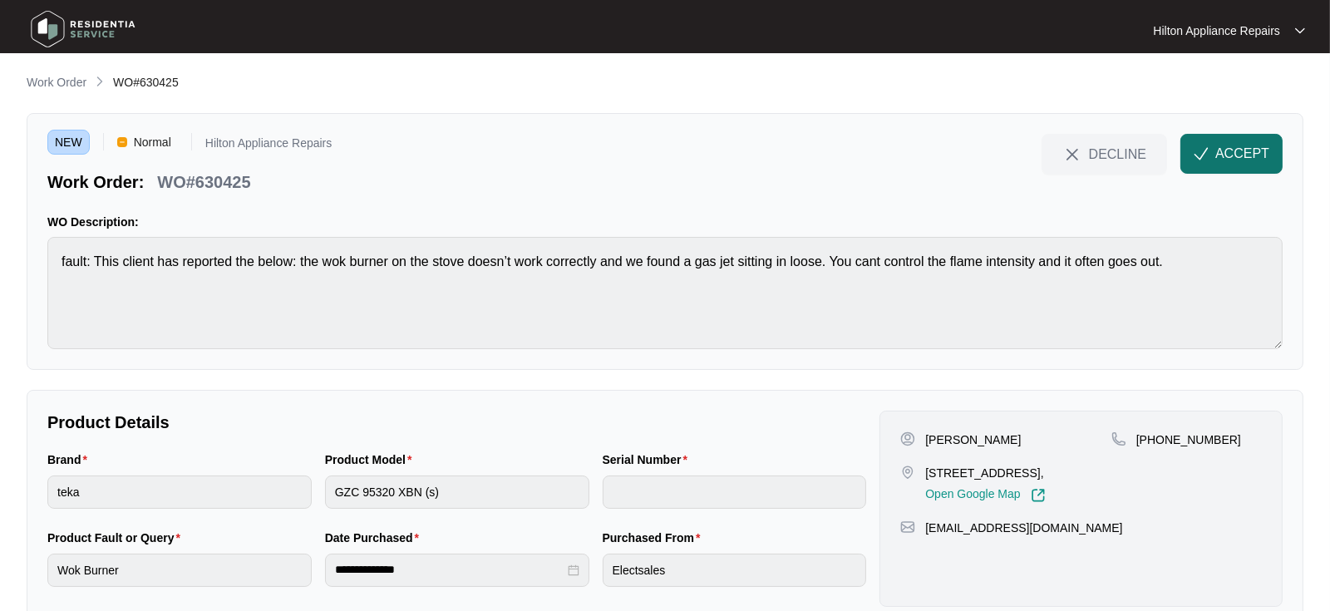
click at [1228, 150] on span "ACCEPT" at bounding box center [1242, 154] width 54 height 20
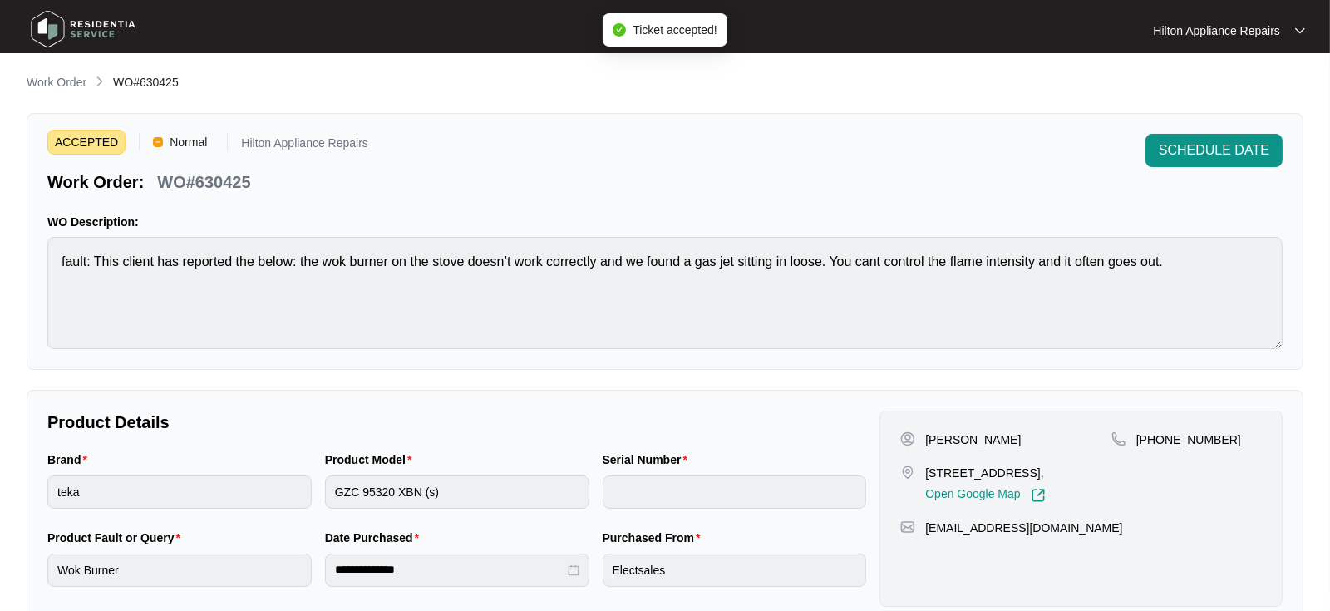
drag, startPoint x: 1100, startPoint y: 473, endPoint x: 926, endPoint y: 472, distance: 174.5
click at [926, 472] on p "[STREET_ADDRESS]," at bounding box center [985, 473] width 120 height 17
copy p "[STREET_ADDRESS]"
click at [1045, 478] on p "[STREET_ADDRESS]," at bounding box center [985, 473] width 120 height 17
click at [1153, 479] on div "[PHONE_NUMBER]" at bounding box center [1186, 466] width 150 height 71
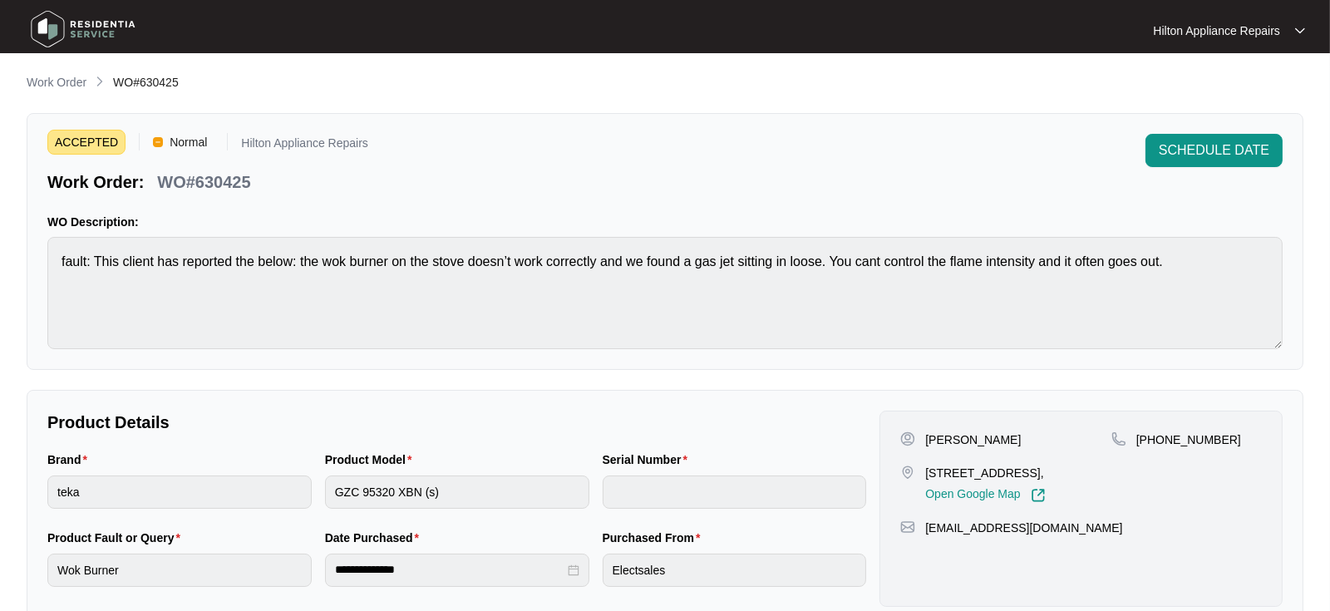
drag, startPoint x: 1073, startPoint y: 471, endPoint x: 917, endPoint y: 470, distance: 155.4
click at [917, 470] on div "[STREET_ADDRESS], Open Google Map" at bounding box center [1005, 484] width 211 height 38
copy div "[STREET_ADDRESS]"
drag, startPoint x: 1009, startPoint y: 438, endPoint x: 958, endPoint y: 427, distance: 51.8
click at [958, 427] on div "[PERSON_NAME] [STREET_ADDRESS], Open Google Map [PHONE_NUMBER] [EMAIL_ADDRESS][…" at bounding box center [1080, 509] width 403 height 196
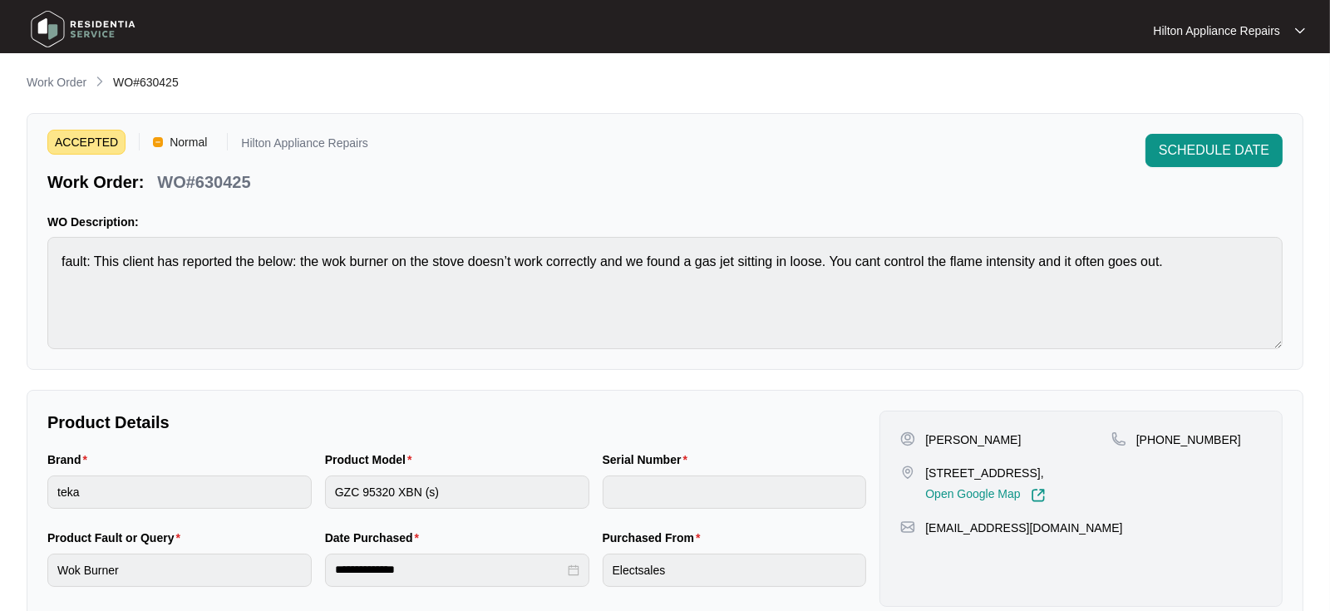
copy p "Ketteridge"
drag, startPoint x: 1211, startPoint y: 438, endPoint x: 1154, endPoint y: 439, distance: 56.5
click at [1154, 439] on p "[PHONE_NUMBER]" at bounding box center [1188, 439] width 105 height 17
copy p "418973928"
drag, startPoint x: 1010, startPoint y: 544, endPoint x: 924, endPoint y: 540, distance: 85.7
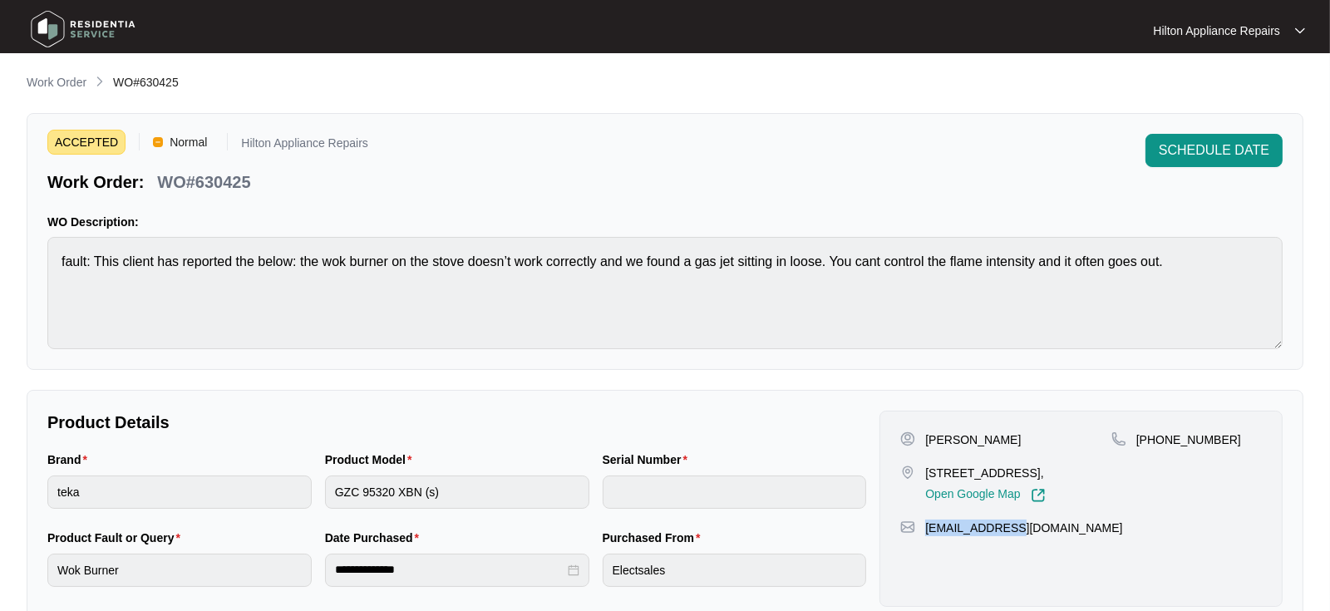
click at [924, 536] on div "[EMAIL_ADDRESS][DOMAIN_NAME]" at bounding box center [1080, 527] width 361 height 17
copy p "[EMAIL_ADDRESS][DOMAIN_NAME]"
click at [296, 488] on div "Brand teka Product Model GZC 95320 XBN (s) Serial Number" at bounding box center [457, 489] width 832 height 78
drag, startPoint x: 262, startPoint y: 179, endPoint x: 160, endPoint y: 174, distance: 102.4
click at [160, 174] on div "Work Order: WO#630425" at bounding box center [207, 179] width 321 height 29
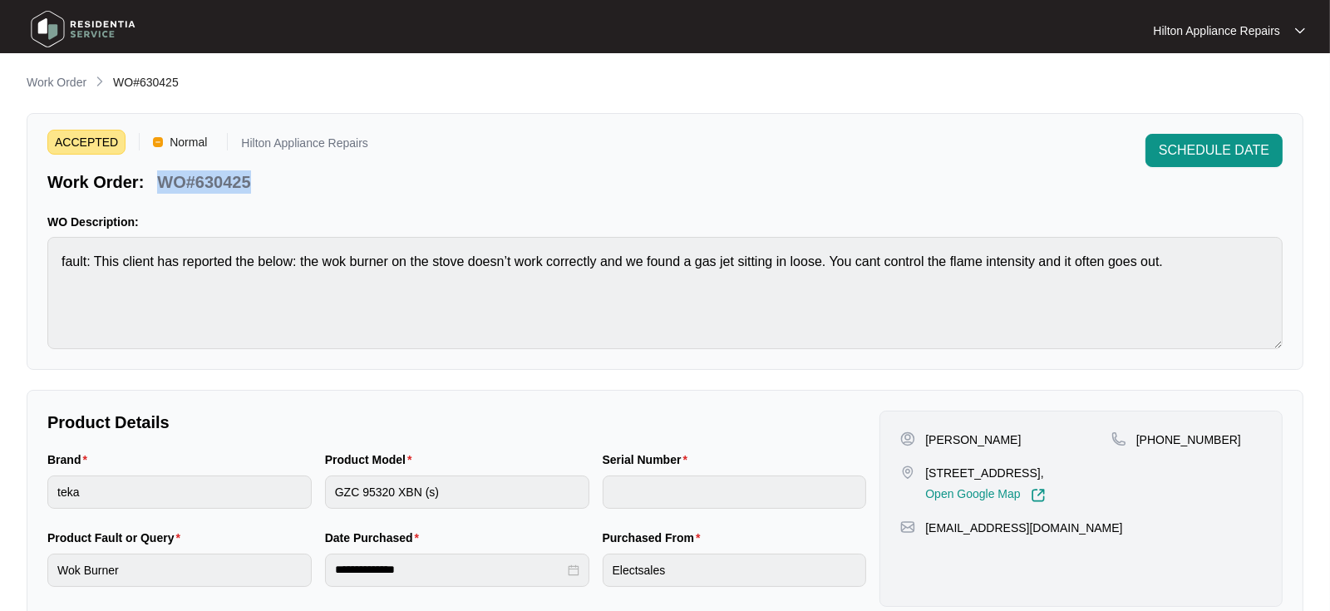
copy p "WO#630425"
click at [310, 496] on div "Brand teka Product Model GZC 95320 XBN (s) Serial Number" at bounding box center [457, 489] width 832 height 78
click at [316, 491] on div "Brand teka Product Model GZC 95320 XBN (s) Serial Number" at bounding box center [457, 489] width 832 height 78
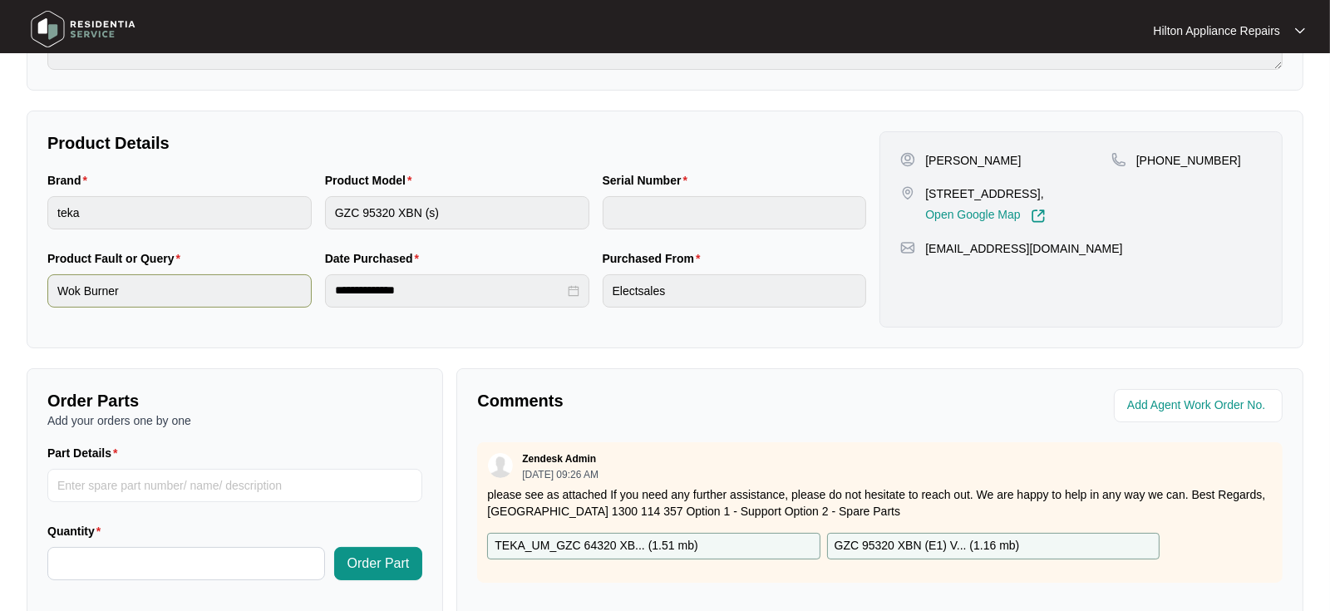
scroll to position [273, 0]
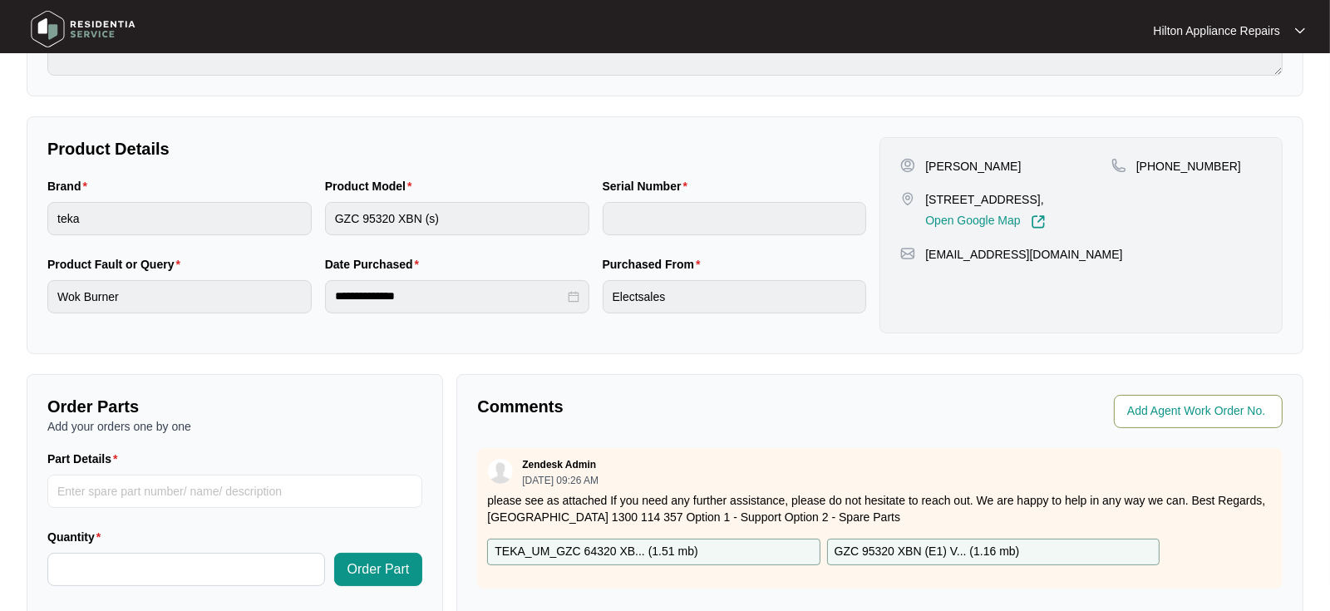
click at [1159, 414] on input "string" at bounding box center [1199, 411] width 145 height 20
type input "41627"
click at [870, 395] on div "Comments" at bounding box center [674, 411] width 409 height 33
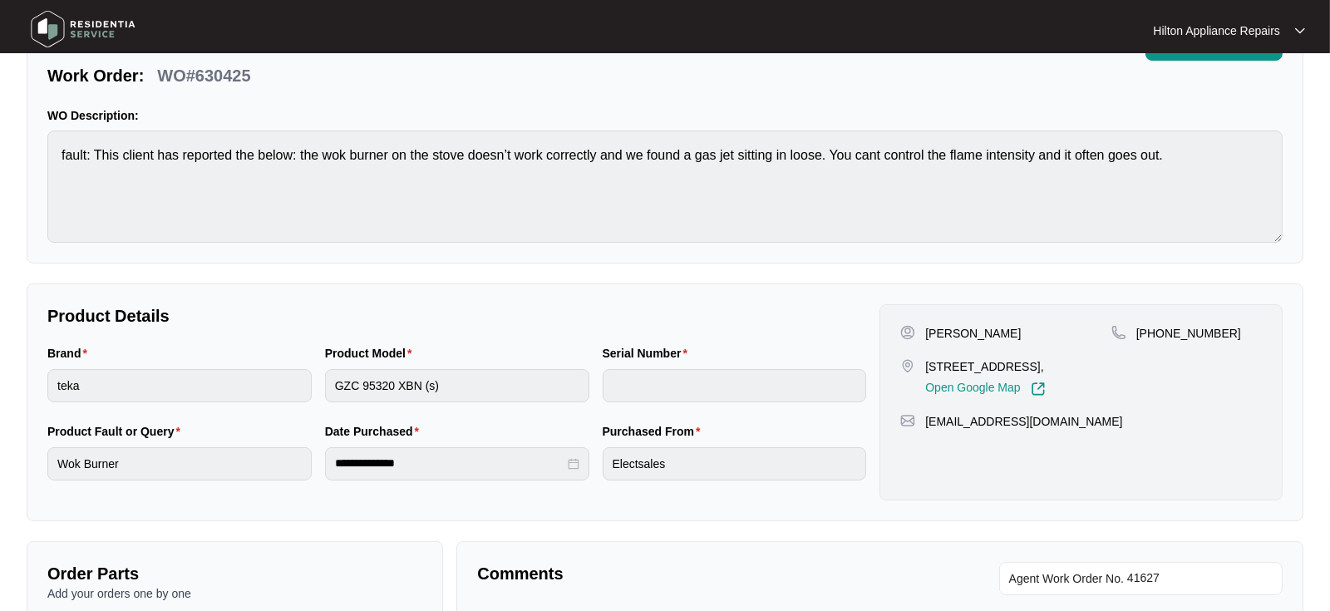
scroll to position [0, 0]
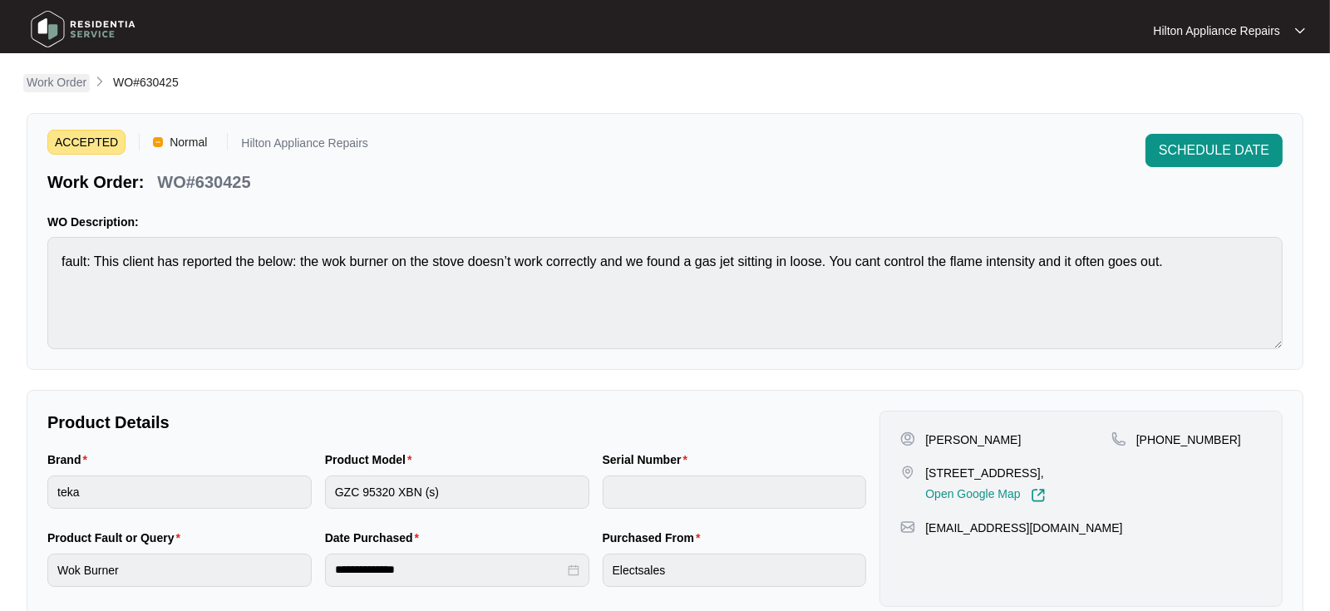
click at [51, 76] on p "Work Order" at bounding box center [57, 82] width 60 height 17
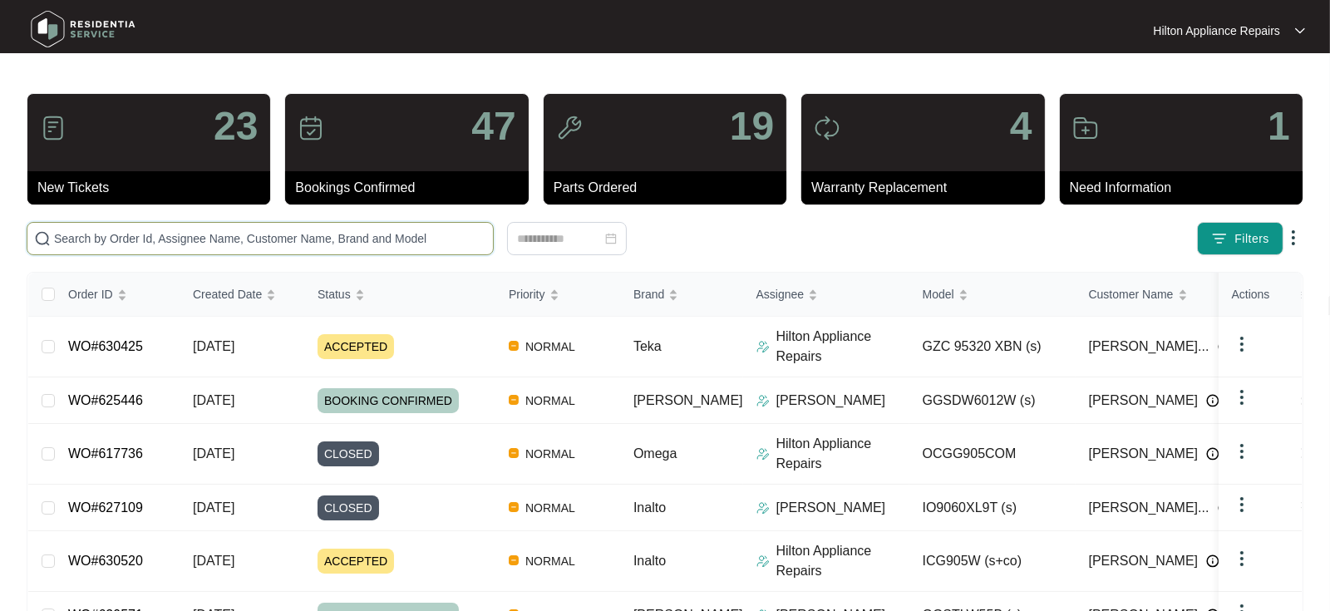
click at [79, 238] on input "text" at bounding box center [270, 238] width 432 height 18
paste input "WO#627829"
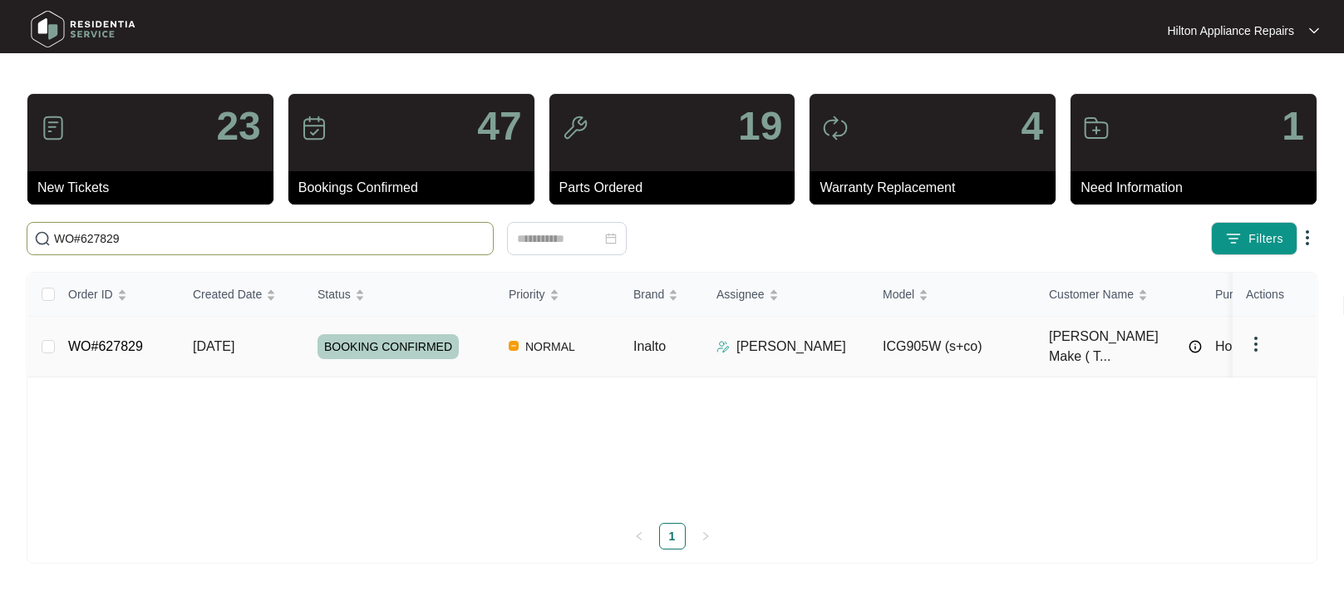
type input "WO#627829"
click at [216, 339] on span "[DATE]" at bounding box center [214, 346] width 42 height 14
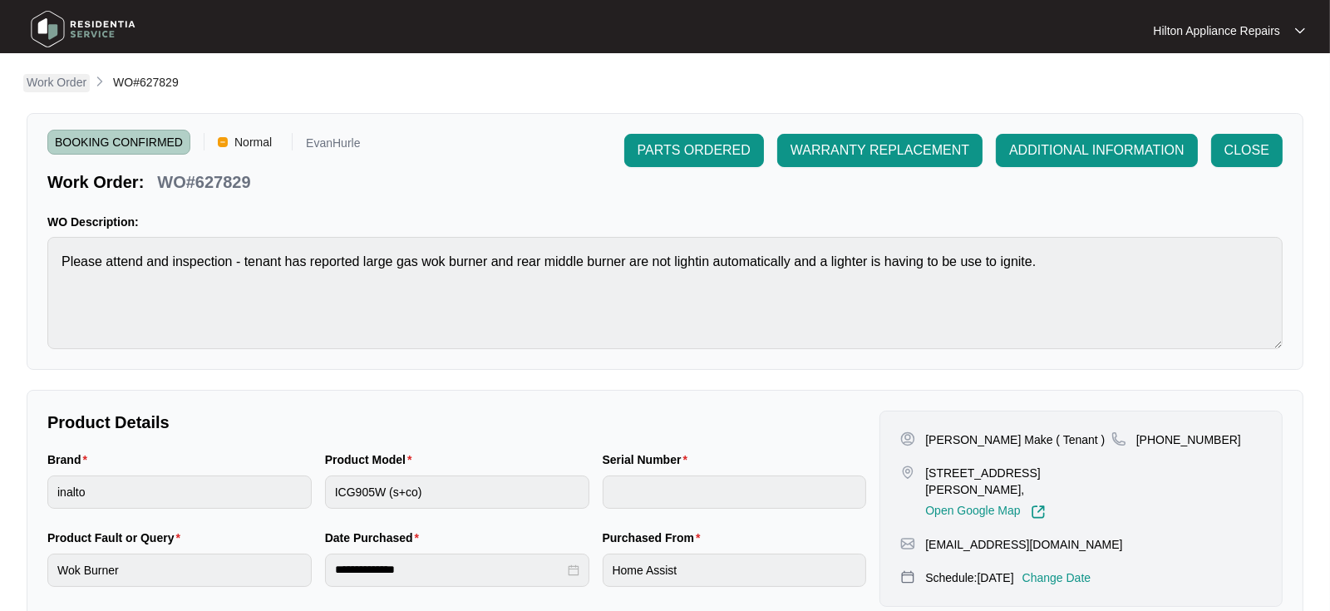
click at [47, 82] on p "Work Order" at bounding box center [57, 82] width 60 height 17
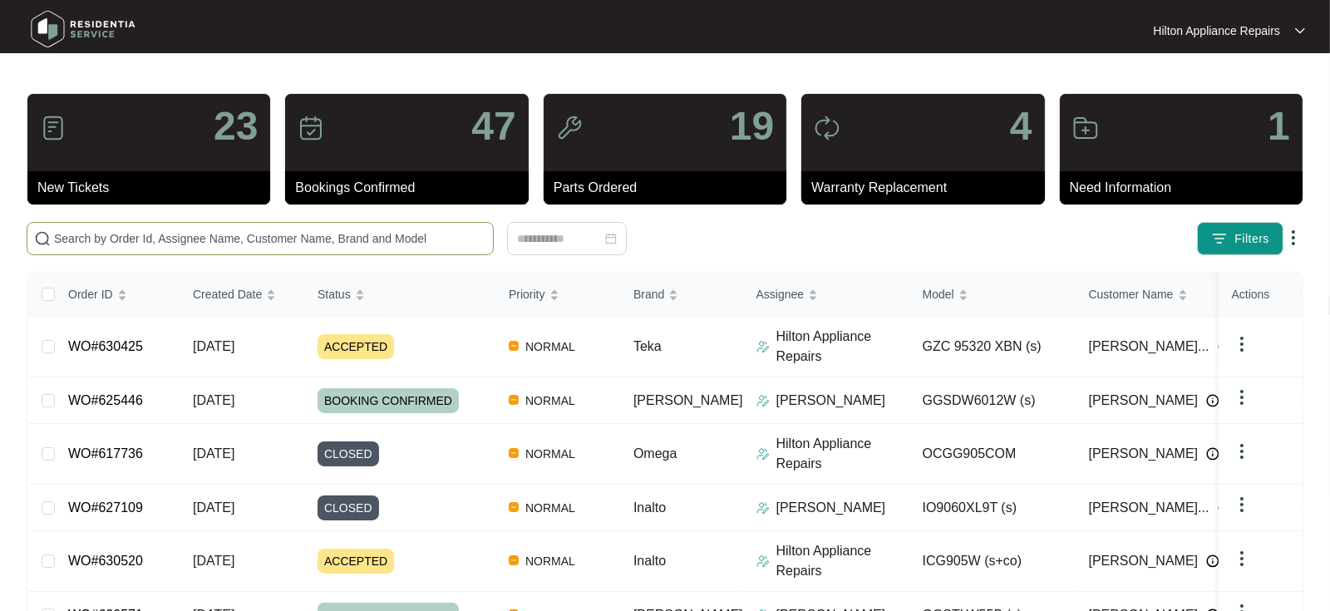
click at [81, 246] on input "text" at bounding box center [270, 238] width 432 height 18
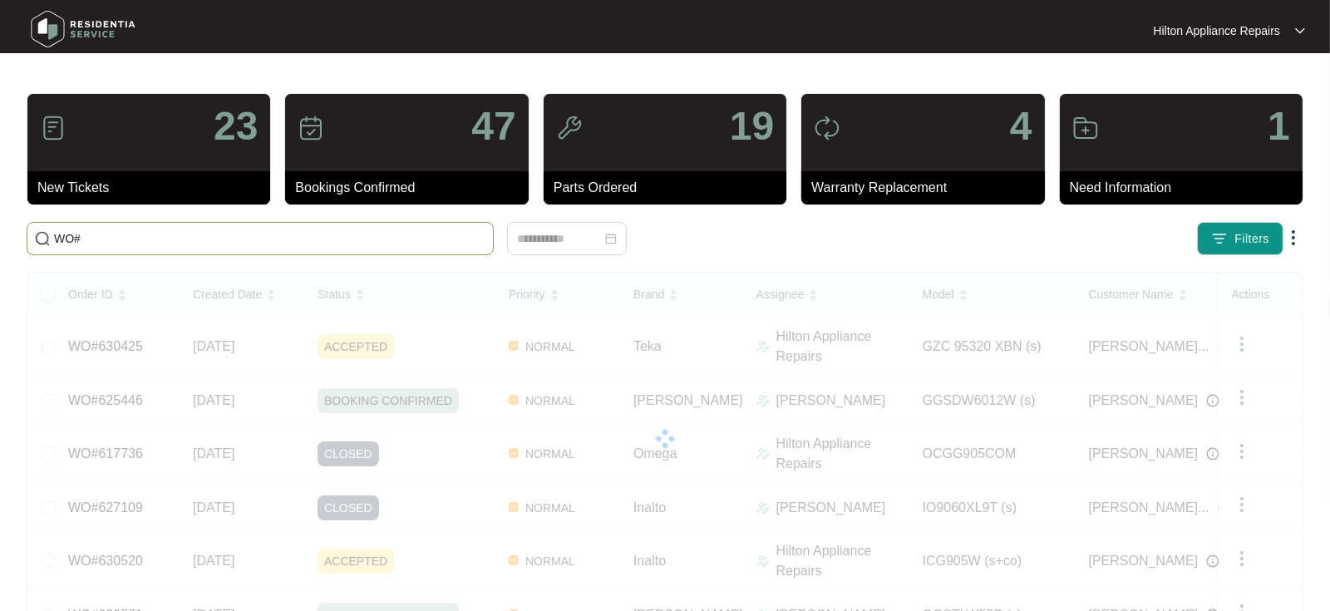
paste input "630608"
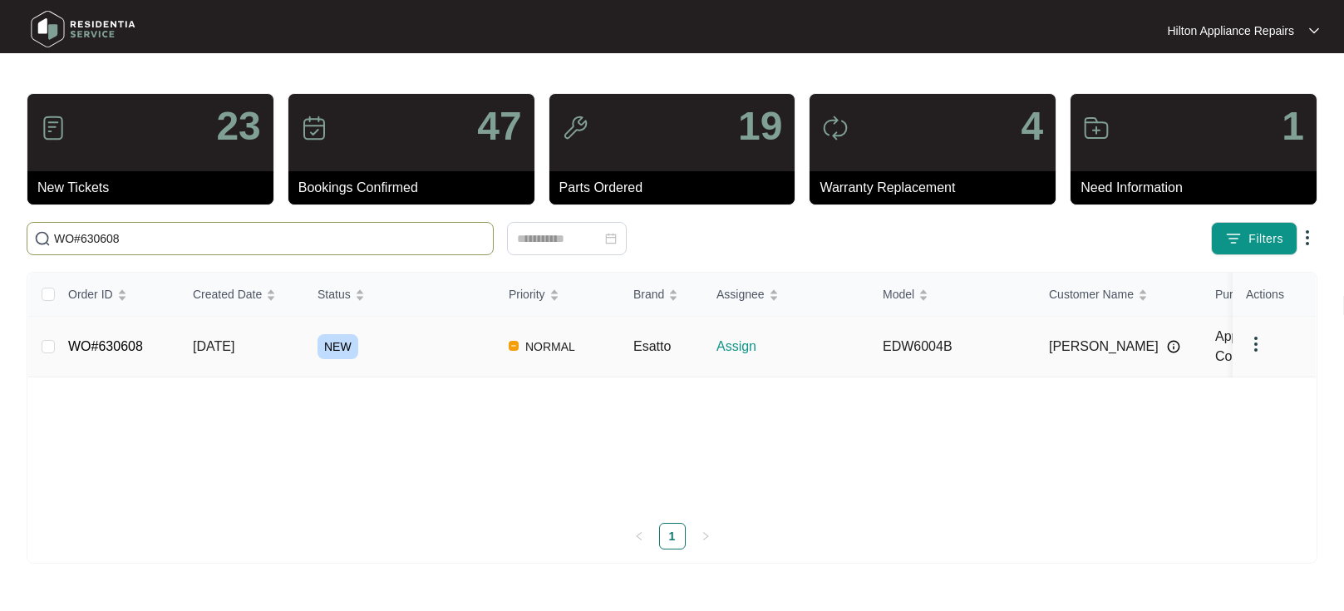
type input "WO#630608"
click at [221, 342] on span "[DATE]" at bounding box center [214, 346] width 42 height 14
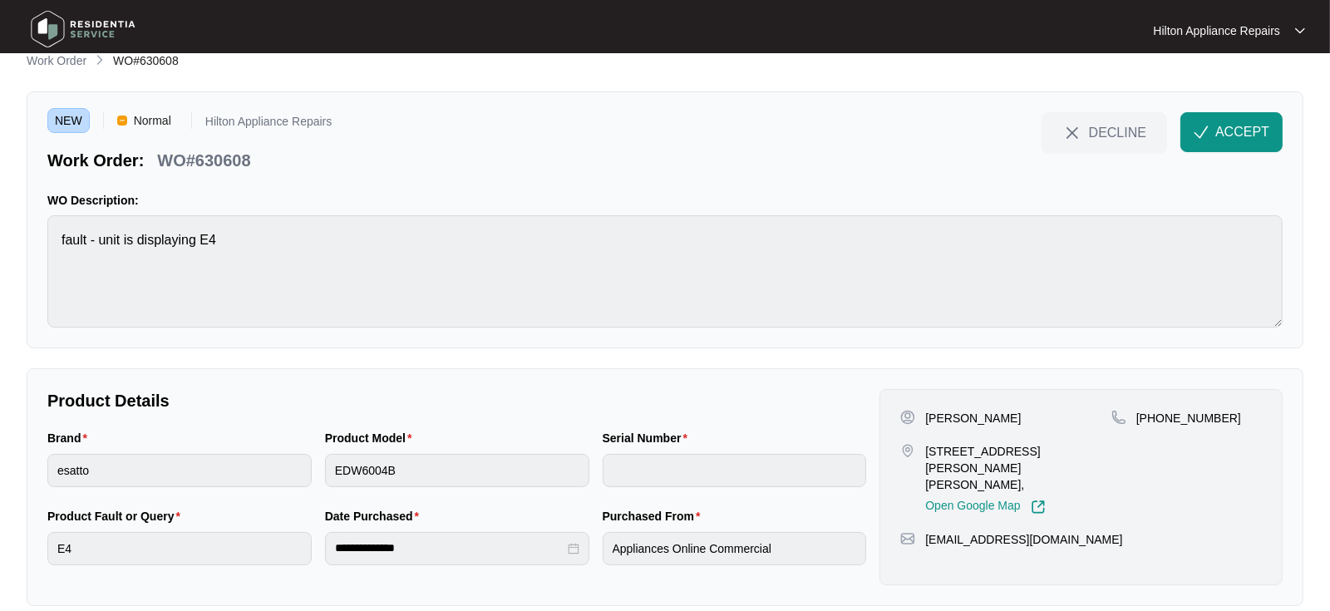
scroll to position [42, 0]
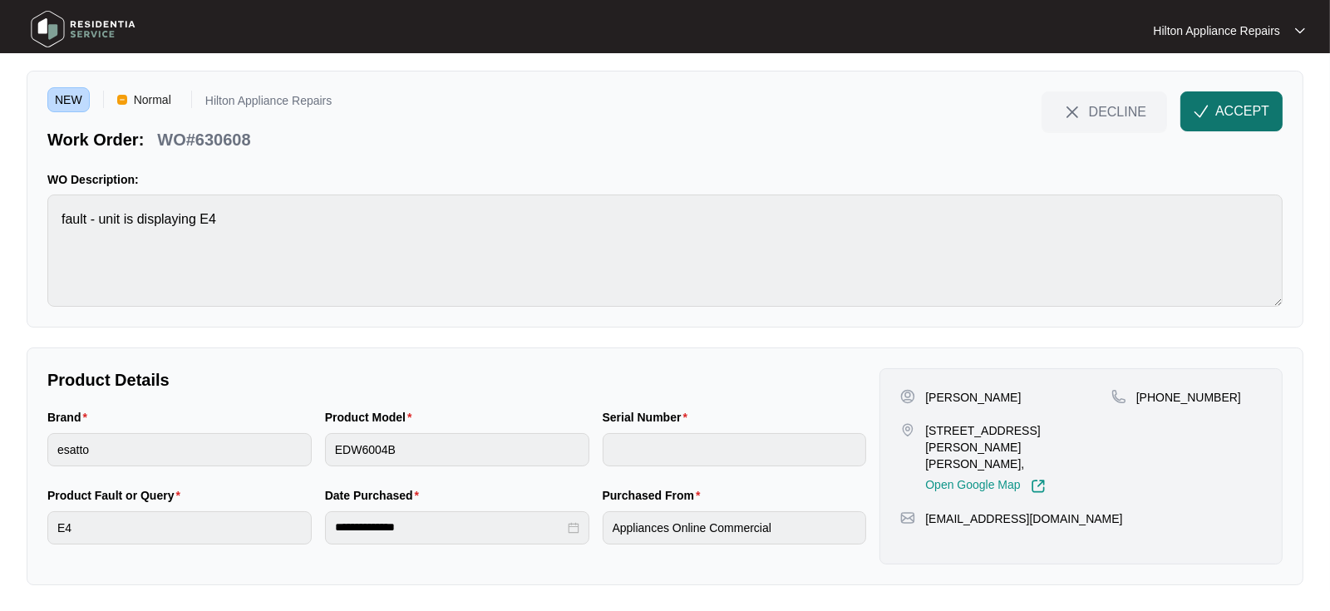
click at [1232, 107] on span "ACCEPT" at bounding box center [1242, 111] width 54 height 20
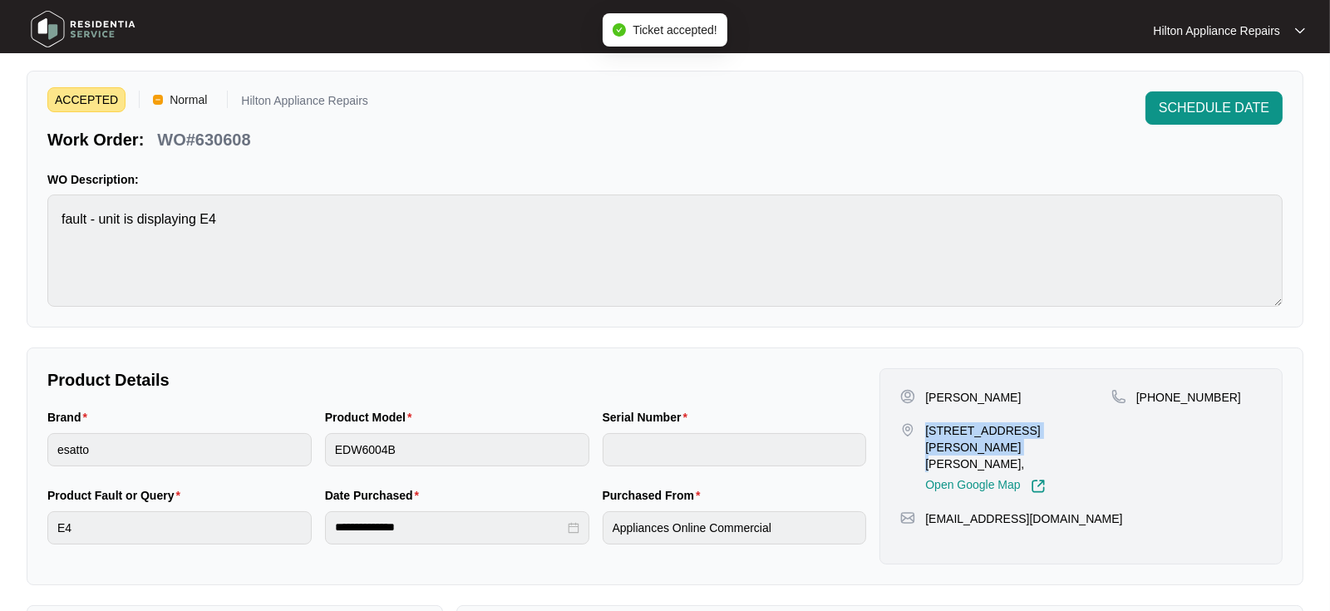
drag, startPoint x: 1091, startPoint y: 430, endPoint x: 922, endPoint y: 423, distance: 169.7
click at [922, 423] on div "[STREET_ADDRESS][PERSON_NAME][PERSON_NAME], Open Google Map" at bounding box center [1005, 457] width 211 height 71
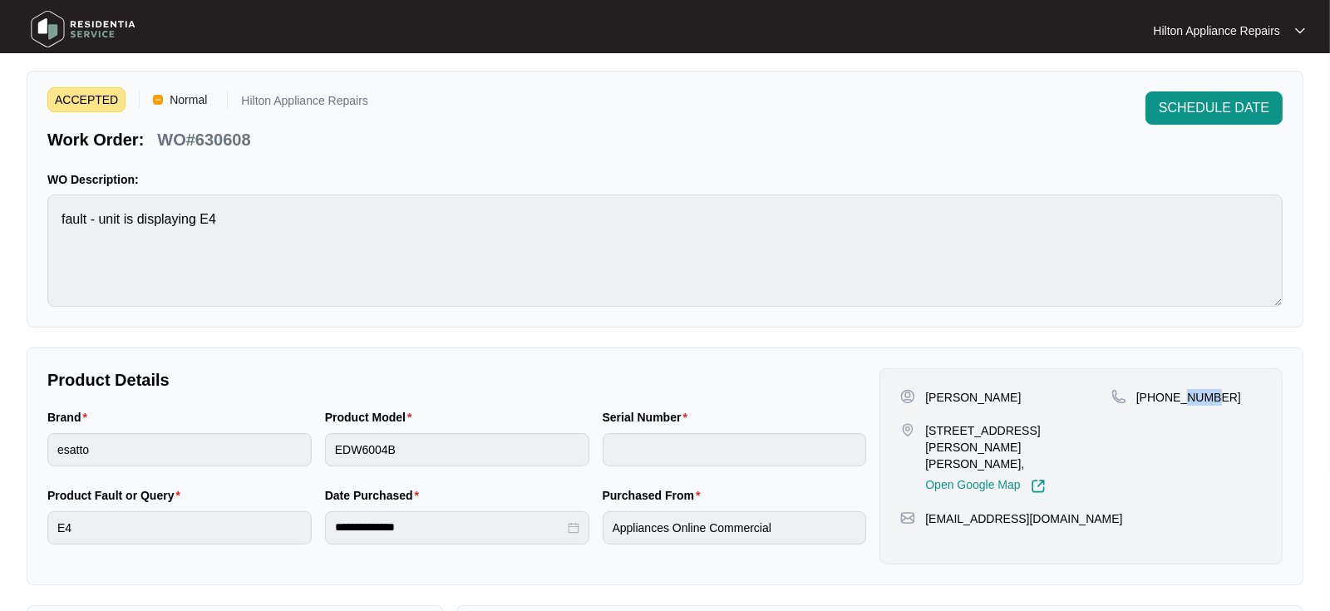
drag, startPoint x: 1210, startPoint y: 395, endPoint x: 1184, endPoint y: 395, distance: 25.8
click at [1182, 394] on p "[PHONE_NUMBER]" at bounding box center [1188, 397] width 105 height 17
drag, startPoint x: 1213, startPoint y: 395, endPoint x: 1153, endPoint y: 403, distance: 60.4
click at [1153, 403] on p "[PHONE_NUMBER]" at bounding box center [1188, 397] width 105 height 17
drag, startPoint x: 1032, startPoint y: 504, endPoint x: 925, endPoint y: 502, distance: 107.2
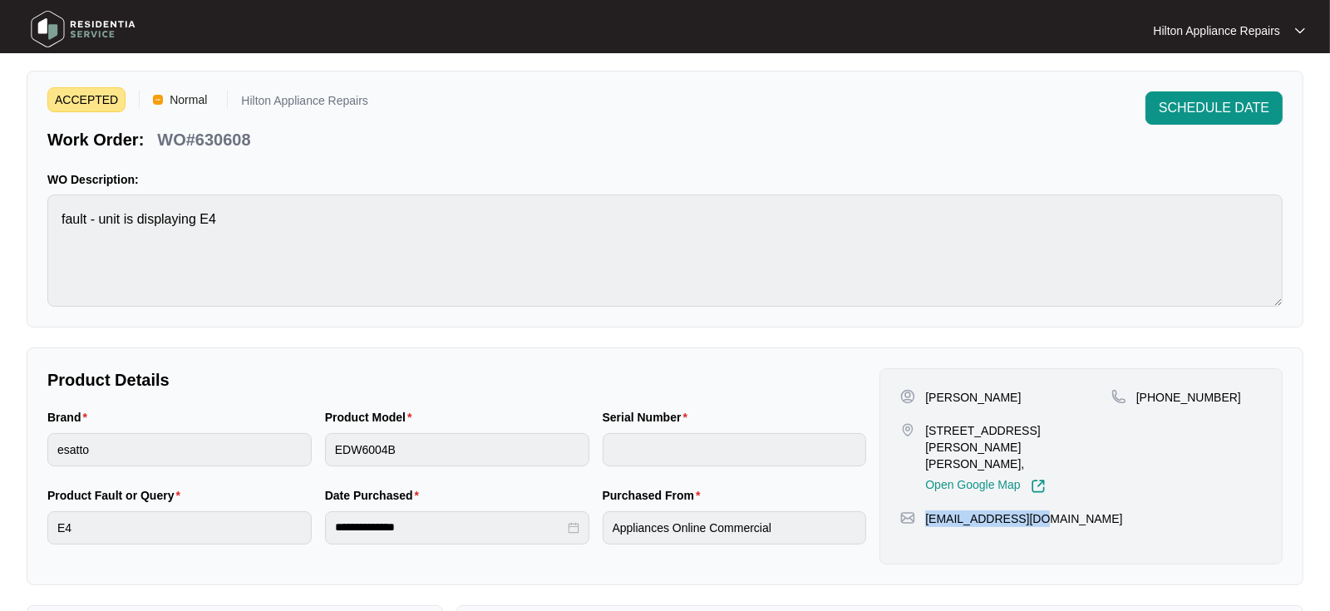
click at [925, 510] on div "[EMAIL_ADDRESS][DOMAIN_NAME]" at bounding box center [1080, 518] width 361 height 17
click at [319, 446] on div "Product Model EDW6004B" at bounding box center [457, 447] width 278 height 78
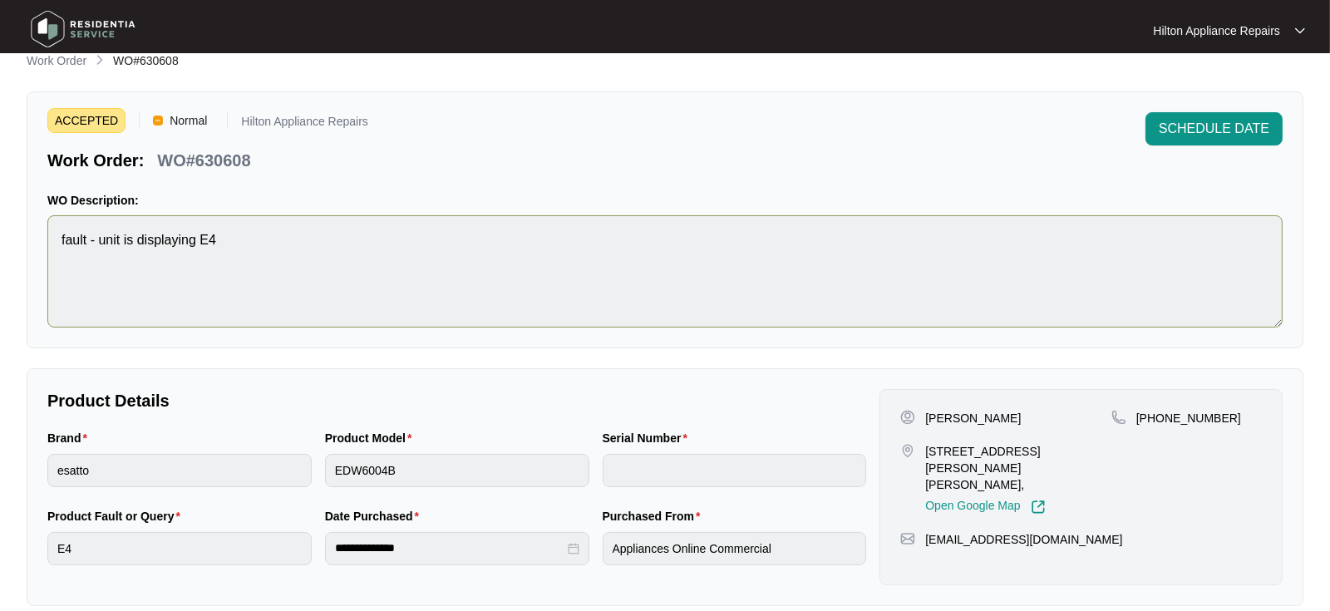
scroll to position [0, 0]
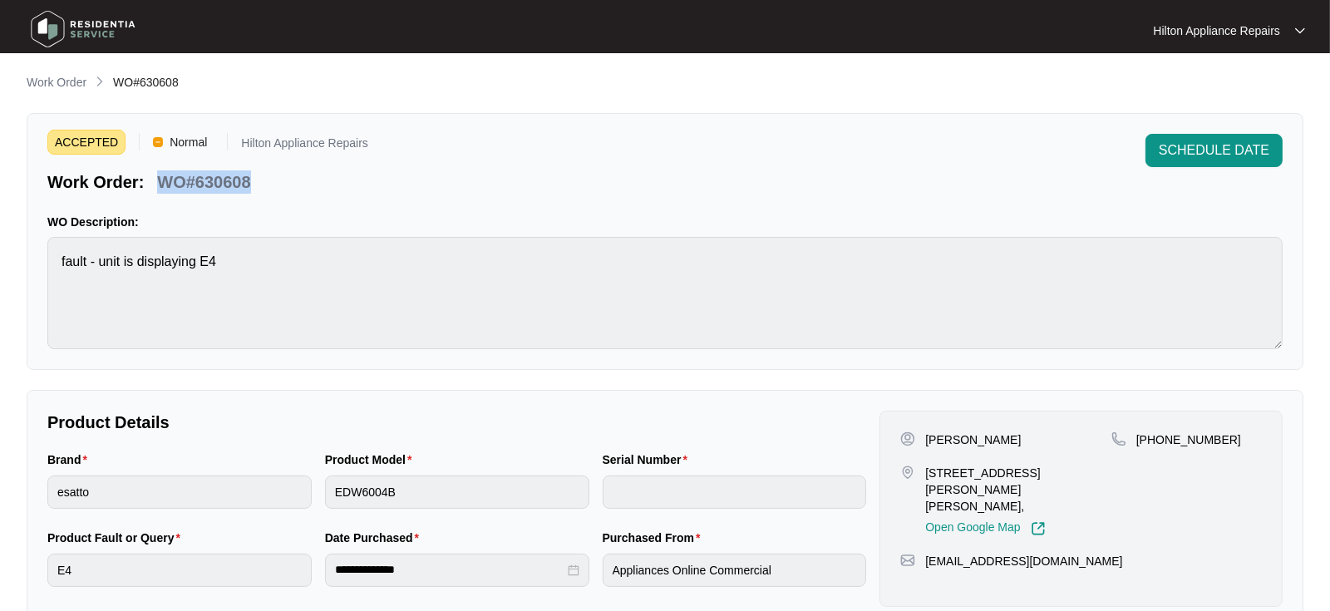
drag, startPoint x: 268, startPoint y: 181, endPoint x: 161, endPoint y: 177, distance: 107.3
click at [161, 177] on div "Work Order: WO#630608" at bounding box center [207, 179] width 321 height 29
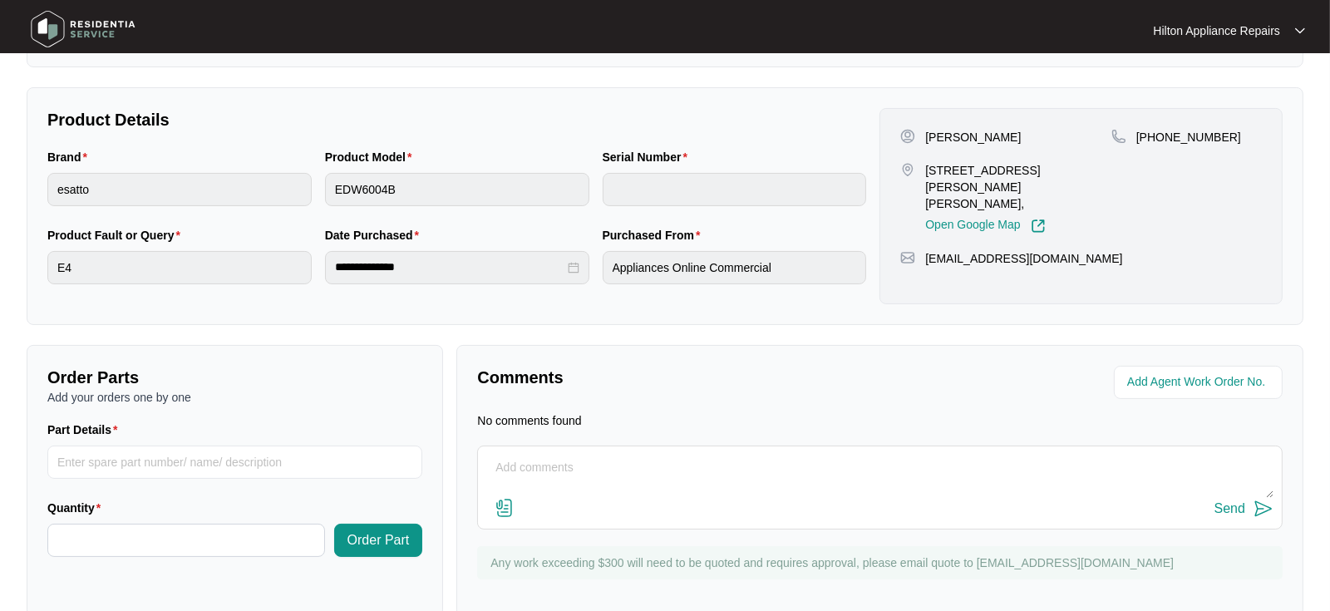
scroll to position [333, 0]
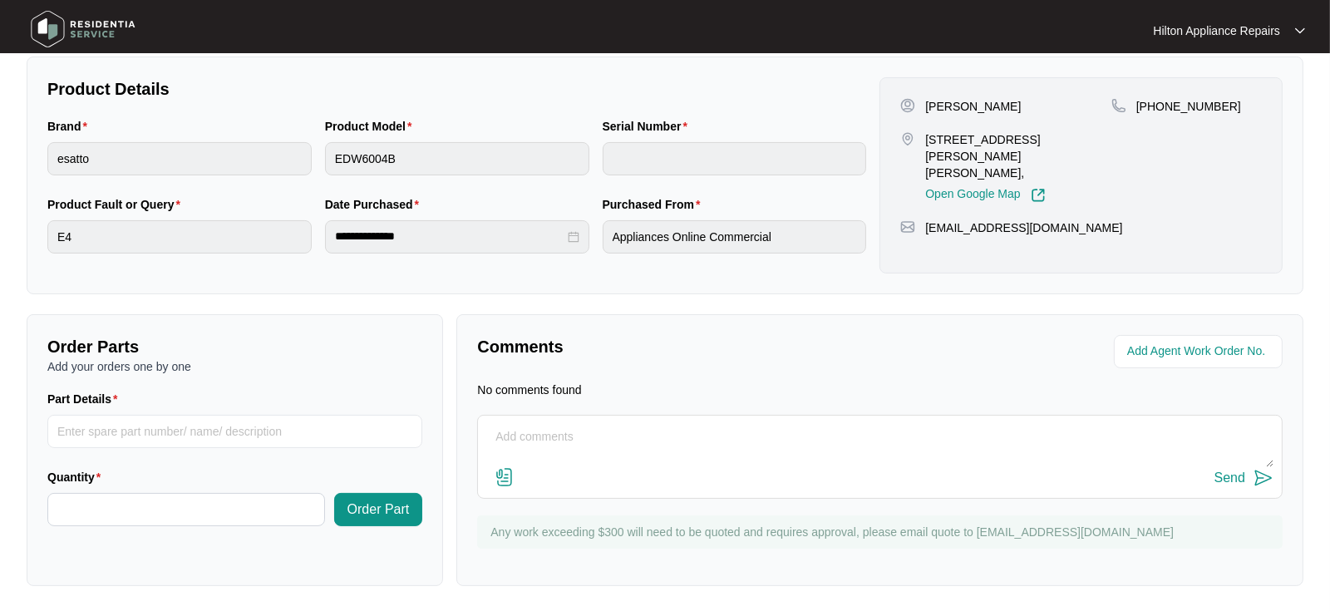
click at [654, 443] on textarea at bounding box center [879, 445] width 787 height 43
paste textarea "Called [PERSON_NAME] no option to leave voice mail, have sent text"
type textarea "Called [PERSON_NAME] no option to leave voice mail, have sent text"
click at [1223, 474] on div "Send" at bounding box center [1229, 477] width 31 height 15
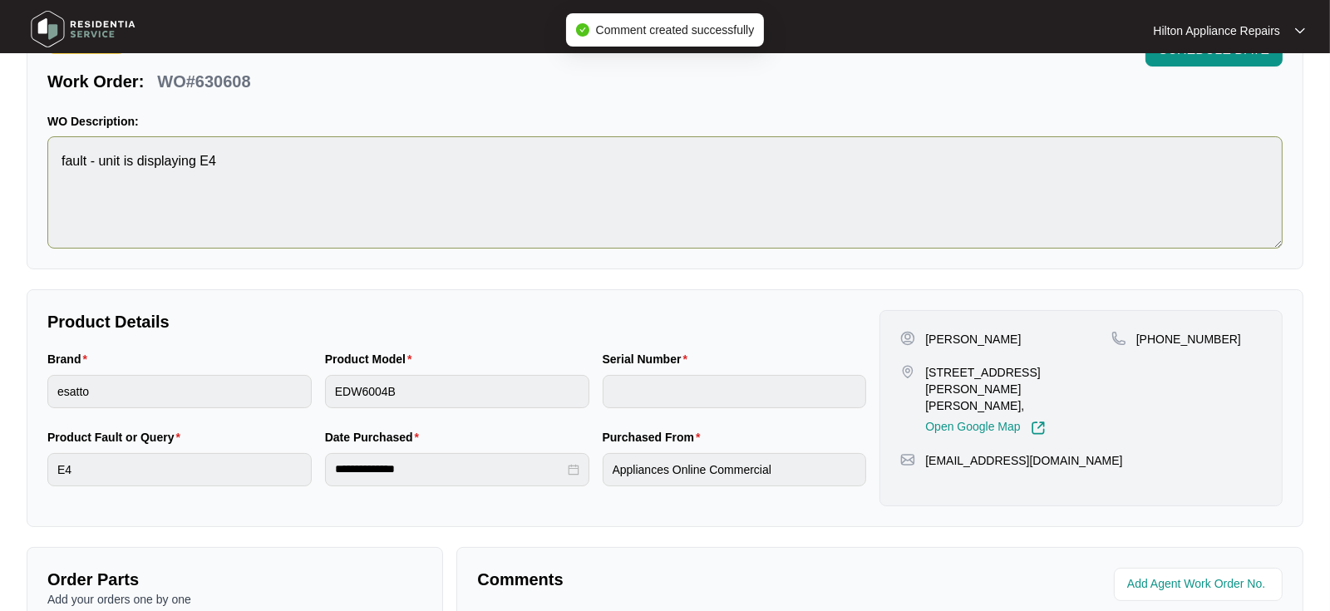
scroll to position [277, 0]
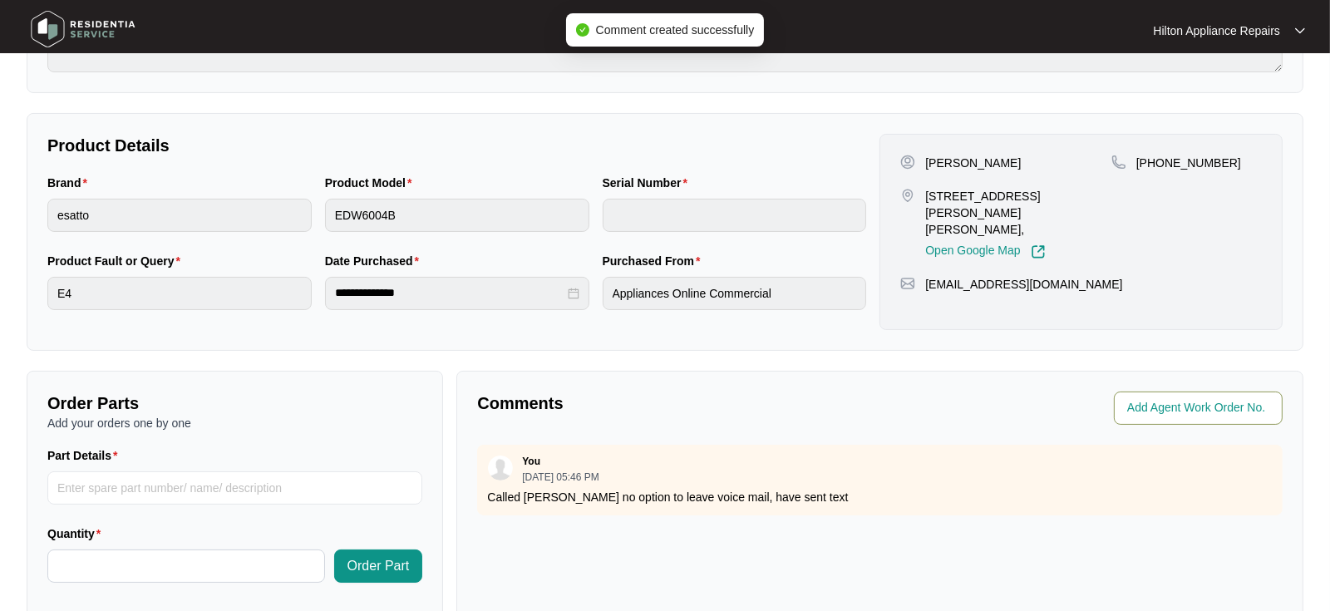
click at [1160, 391] on span at bounding box center [1198, 407] width 169 height 33
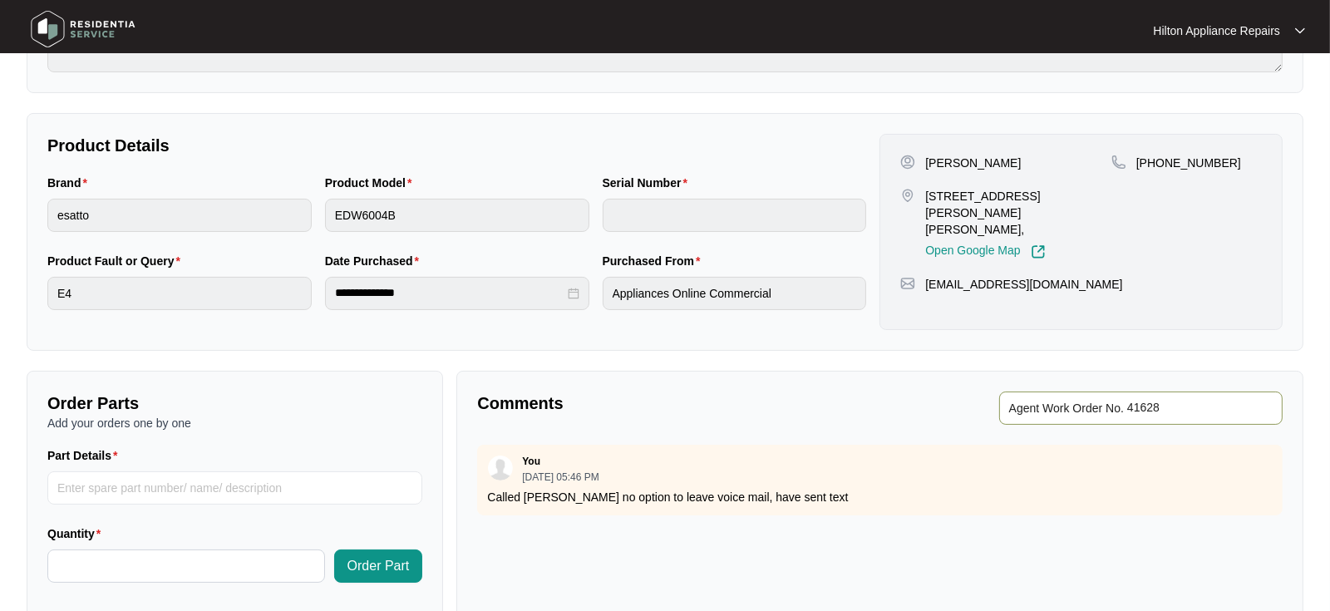
type input "41628"
click at [858, 399] on p "Comments" at bounding box center [672, 402] width 391 height 23
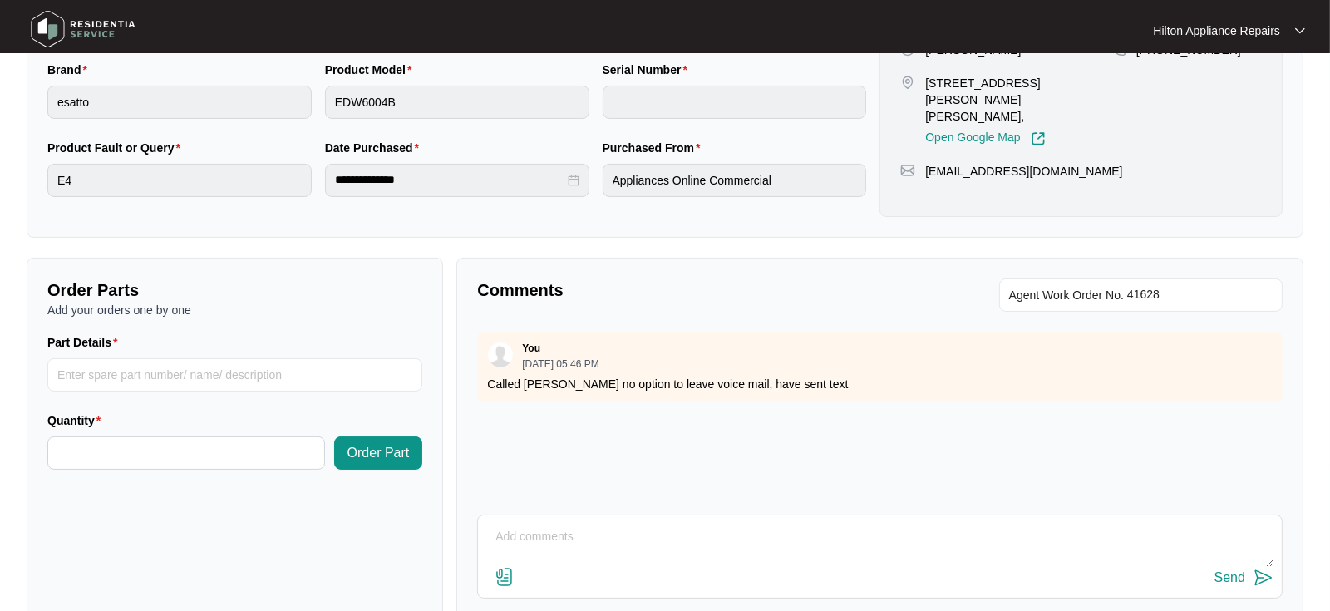
scroll to position [0, 0]
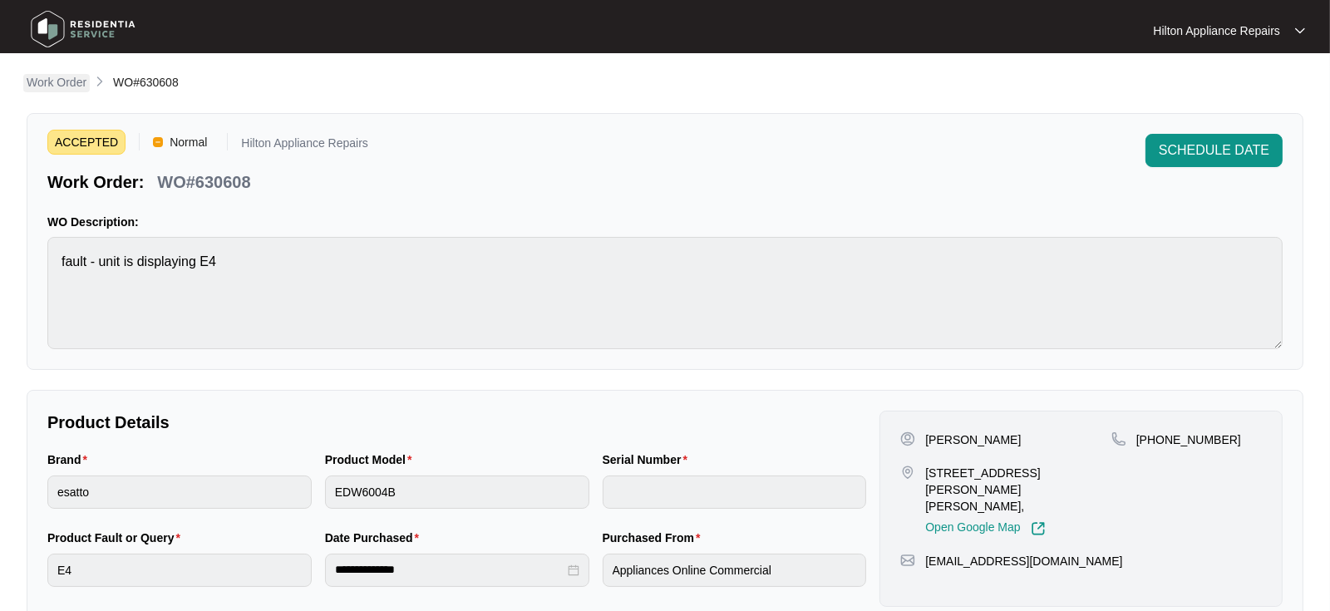
click at [57, 80] on p "Work Order" at bounding box center [57, 82] width 60 height 17
